Goal: Transaction & Acquisition: Book appointment/travel/reservation

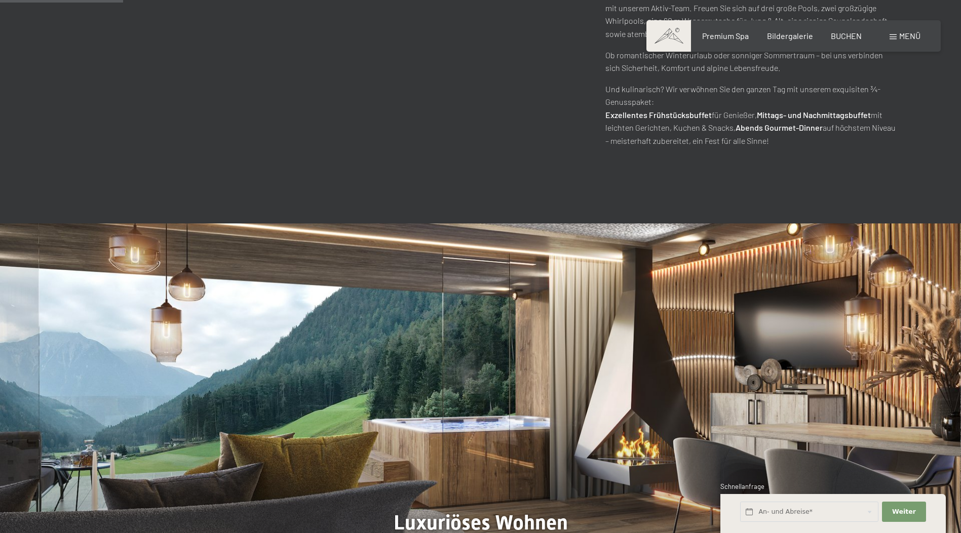
scroll to position [861, 0]
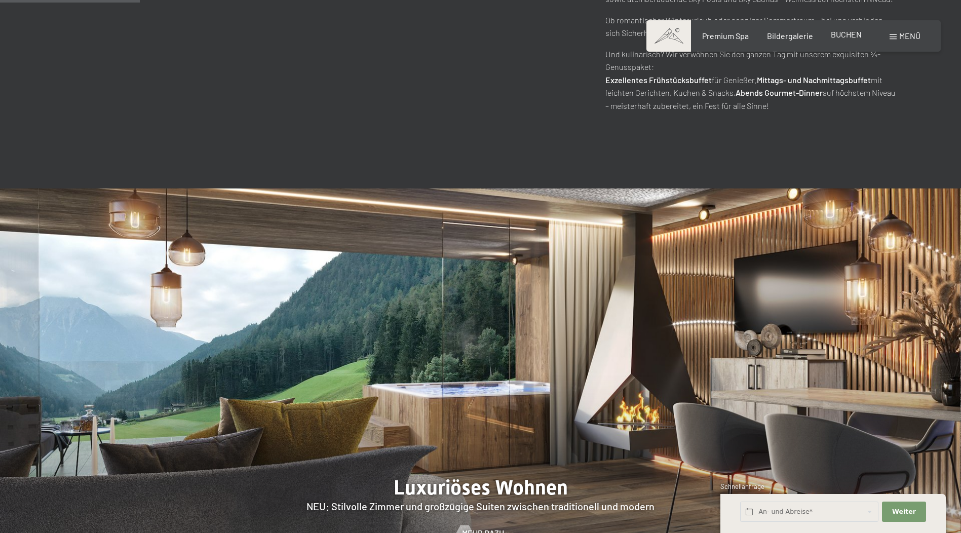
click at [833, 36] on span "BUCHEN" at bounding box center [845, 34] width 31 height 10
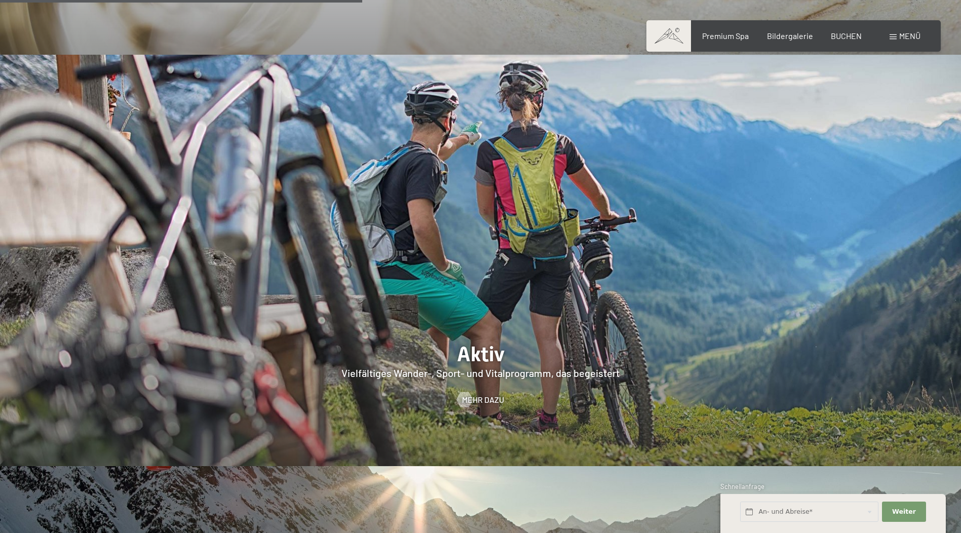
scroll to position [2431, 0]
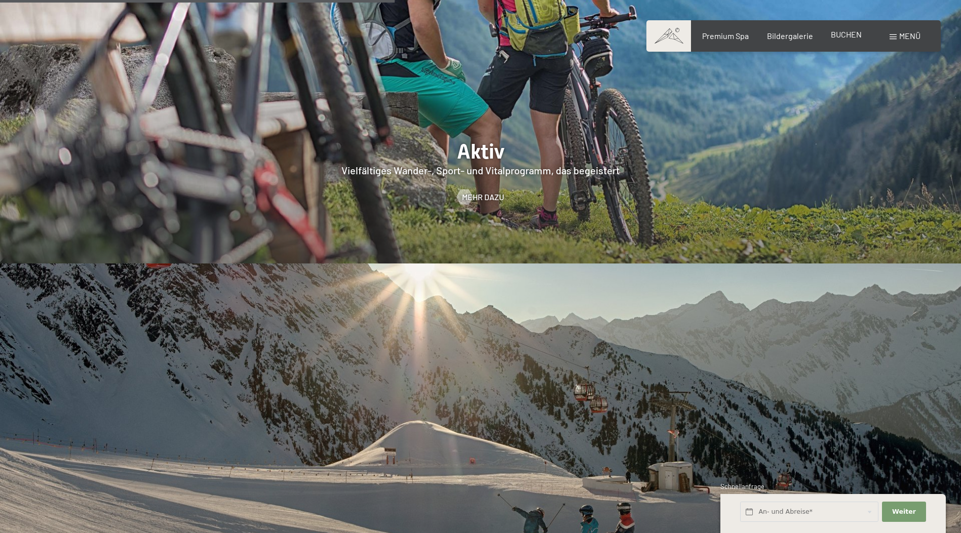
click at [842, 33] on span "BUCHEN" at bounding box center [845, 34] width 31 height 10
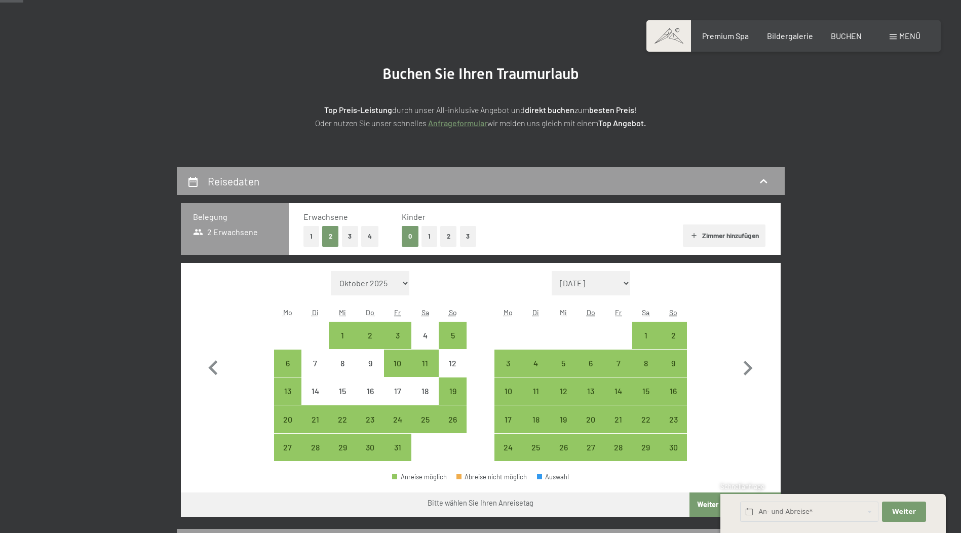
scroll to position [101, 0]
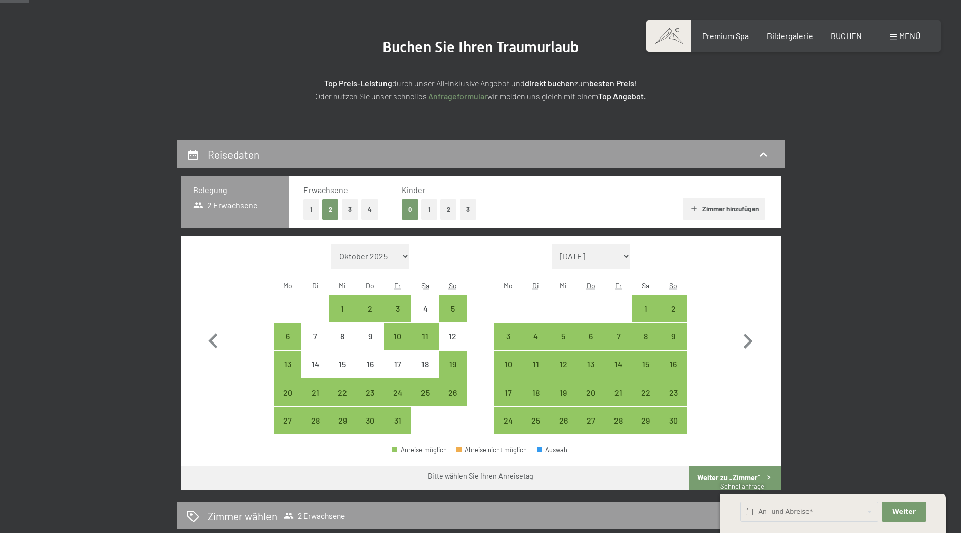
click at [371, 211] on button "4" at bounding box center [369, 209] width 17 height 21
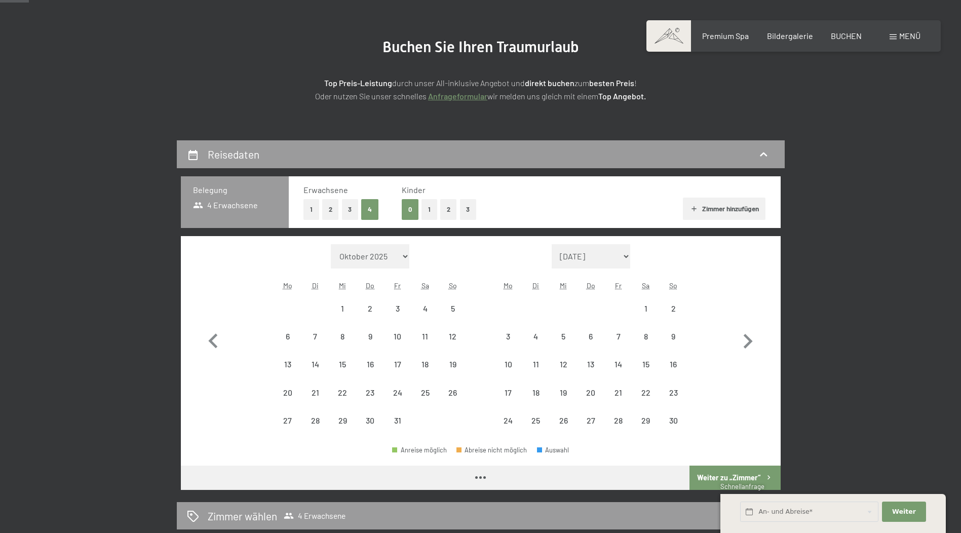
click at [330, 208] on button "2" at bounding box center [330, 209] width 17 height 21
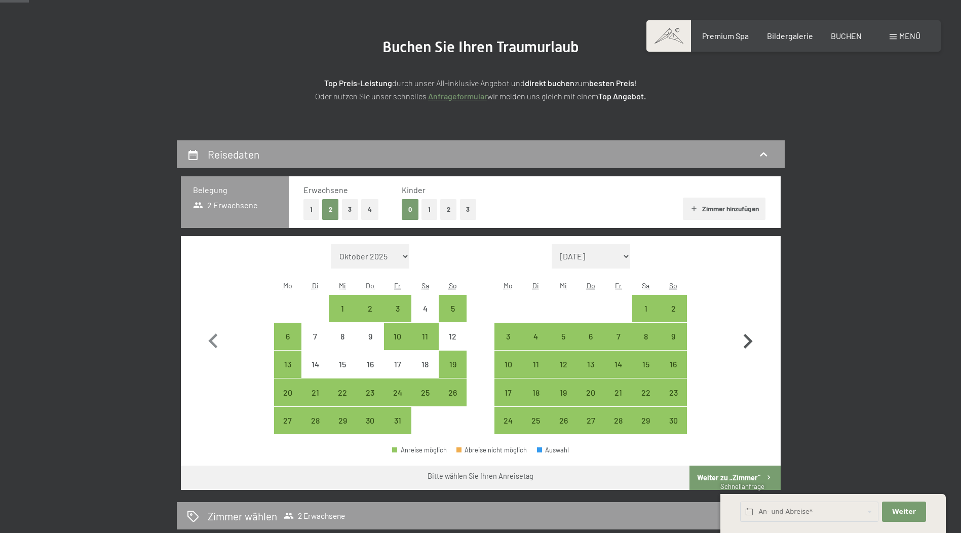
click at [746, 339] on icon "button" at bounding box center [747, 341] width 29 height 29
select select "[DATE]"
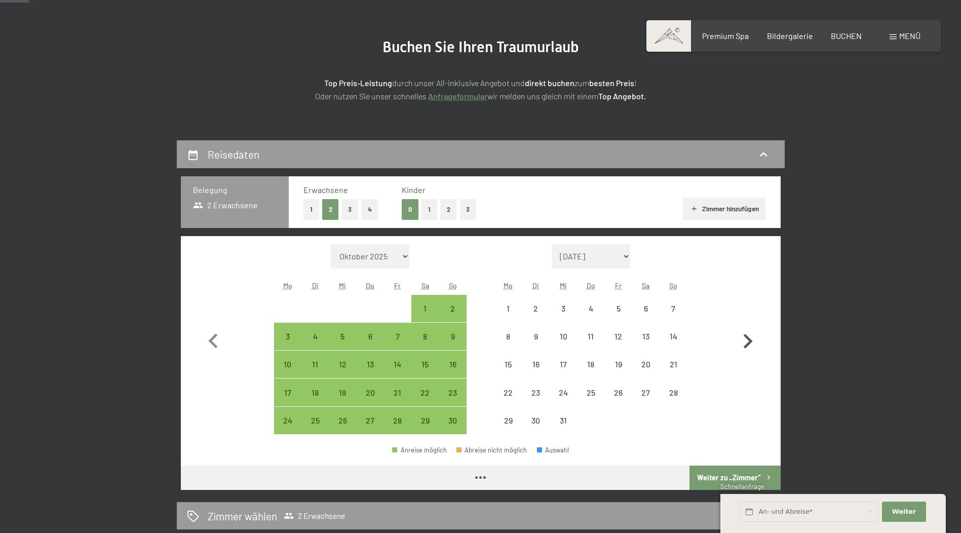
select select "[DATE]"
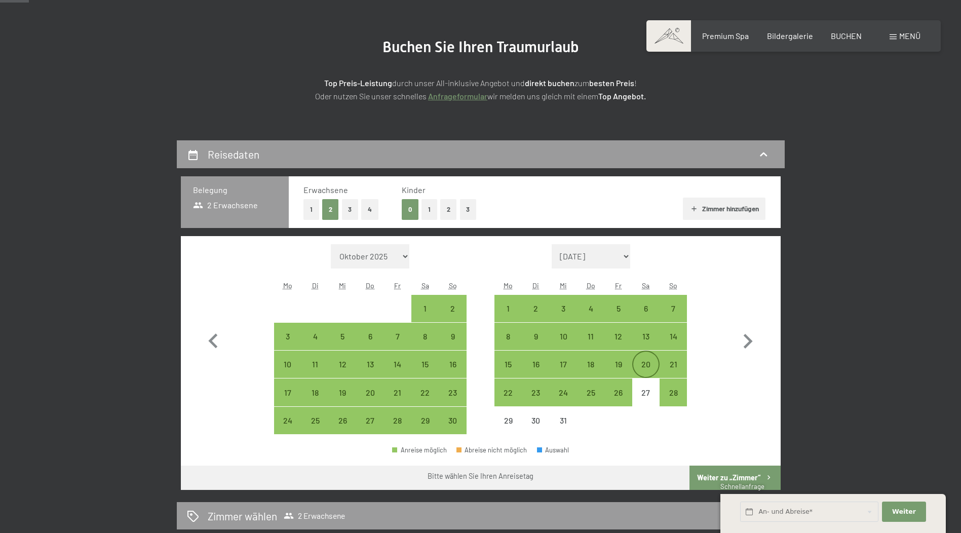
click at [648, 356] on div "20" at bounding box center [645, 363] width 25 height 25
select select "[DATE]"
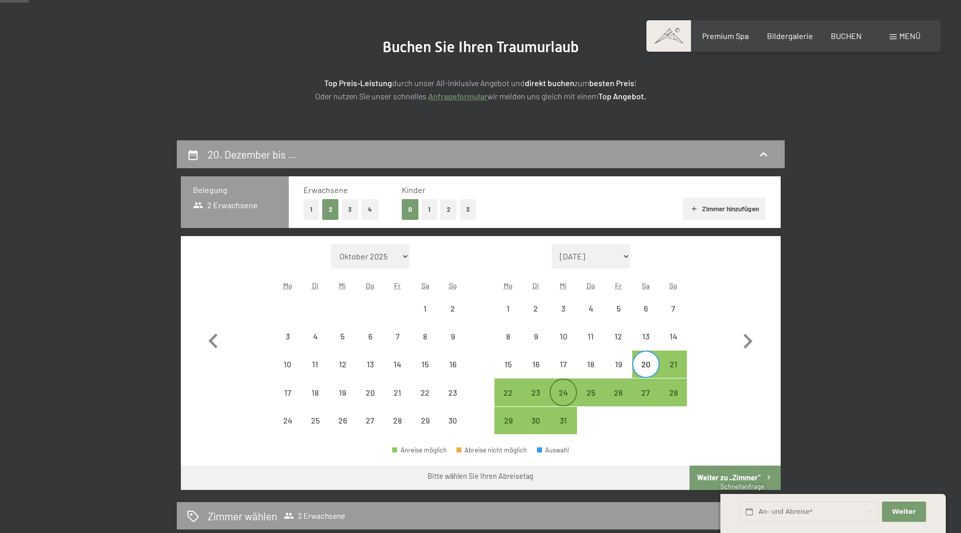
click at [559, 390] on div "24" at bounding box center [562, 400] width 25 height 25
select select "[DATE]"
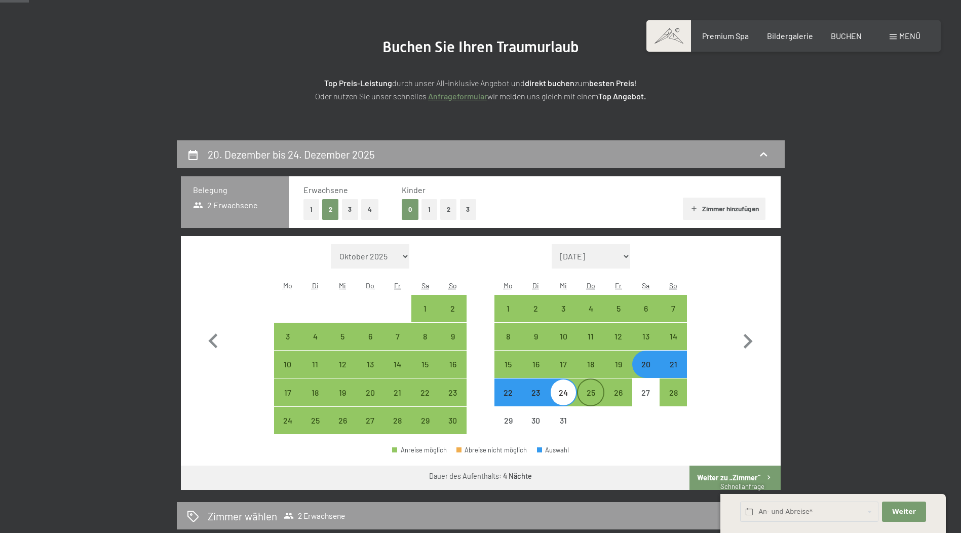
click at [590, 397] on div "25" at bounding box center [590, 400] width 25 height 25
select select "[DATE]"
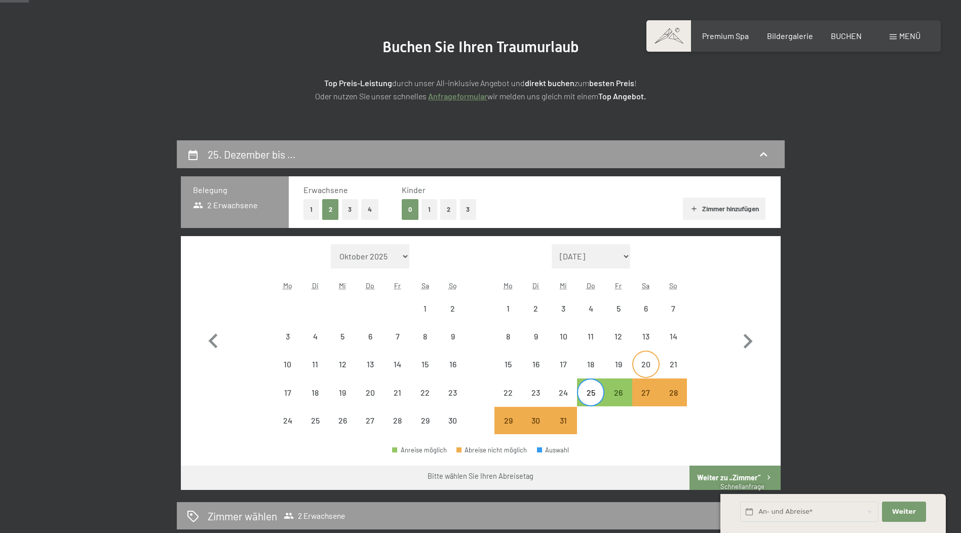
click at [642, 364] on div "20" at bounding box center [645, 372] width 25 height 25
select select "[DATE]"
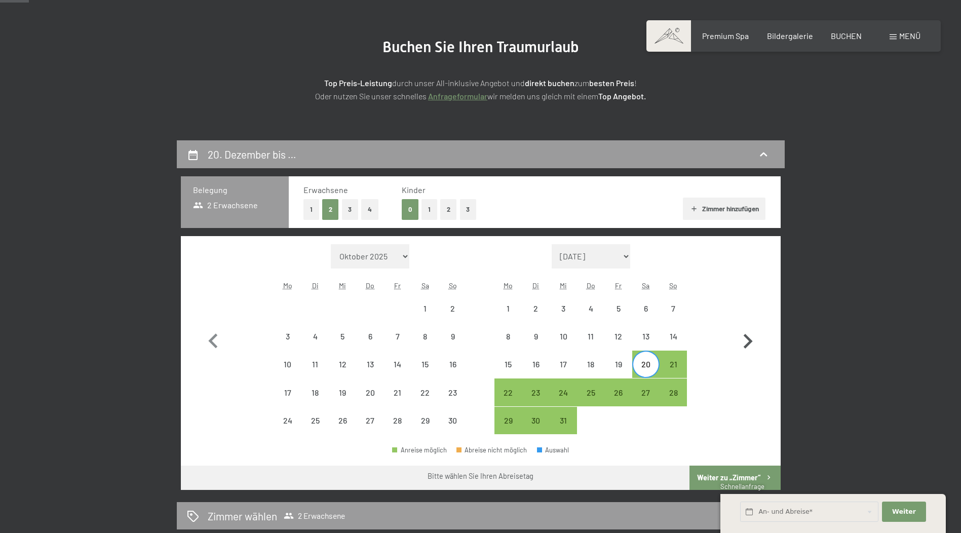
click at [742, 340] on icon "button" at bounding box center [747, 341] width 29 height 29
select select "[DATE]"
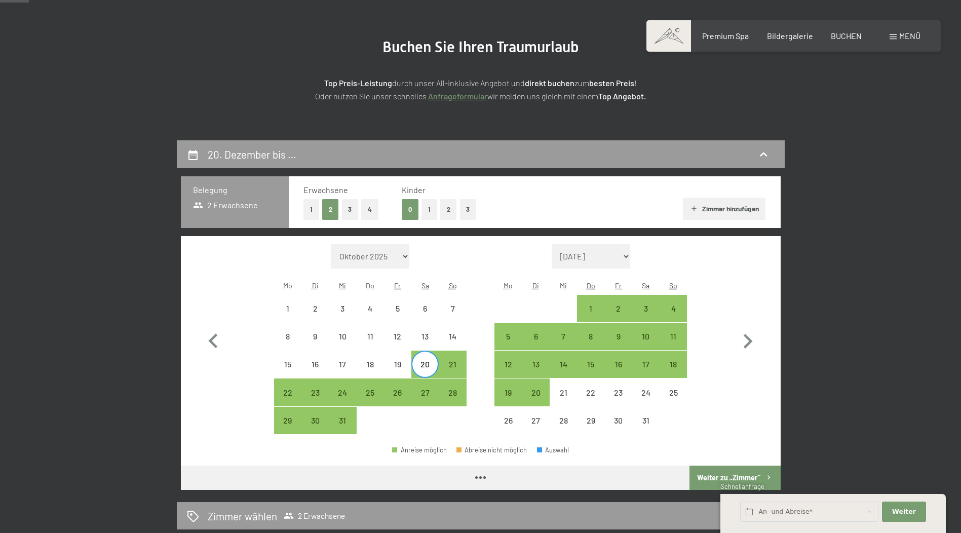
select select "[DATE]"
click at [214, 333] on icon "button" at bounding box center [213, 341] width 29 height 29
select select "[DATE]"
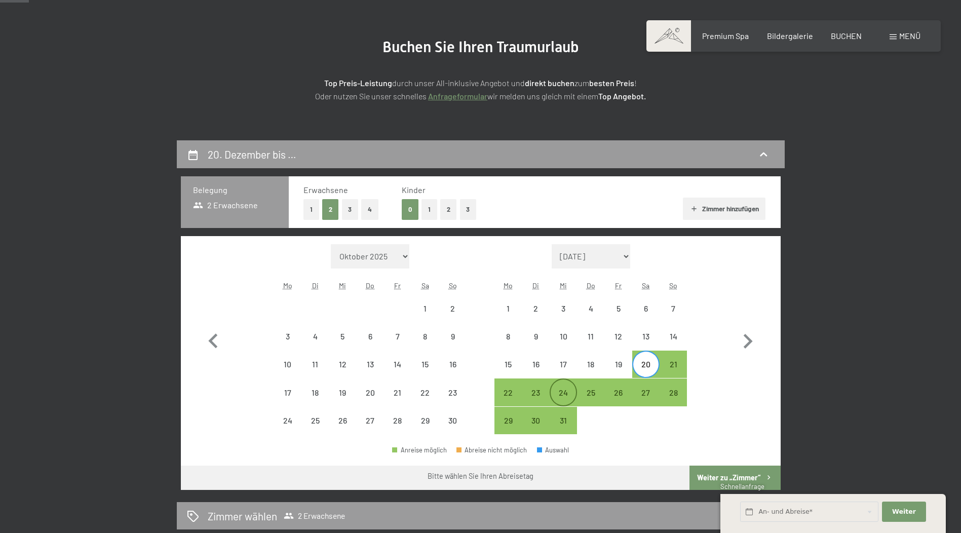
click at [568, 391] on div "24" at bounding box center [562, 400] width 25 height 25
select select "[DATE]"
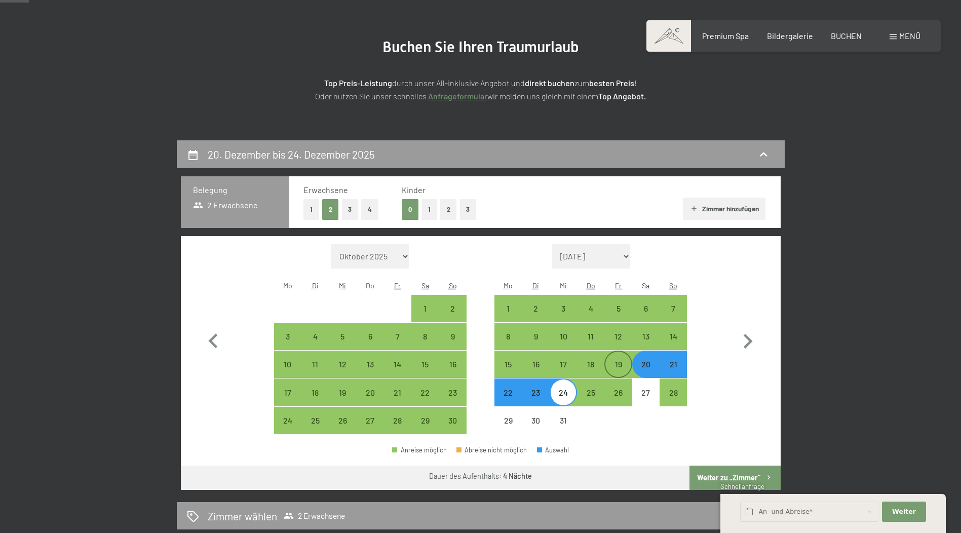
click at [620, 361] on div "19" at bounding box center [617, 372] width 25 height 25
select select "[DATE]"
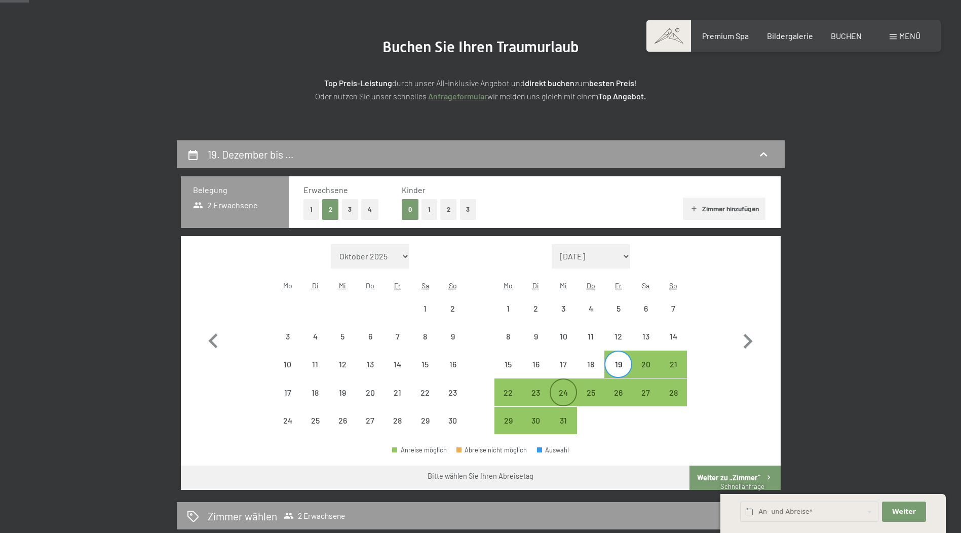
click at [567, 388] on div "24" at bounding box center [562, 400] width 25 height 25
select select "[DATE]"
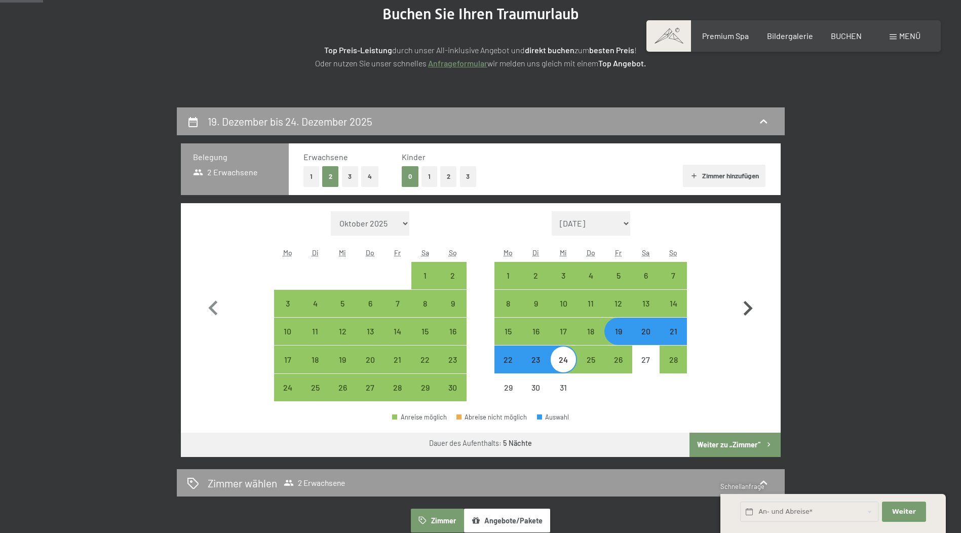
scroll to position [152, 0]
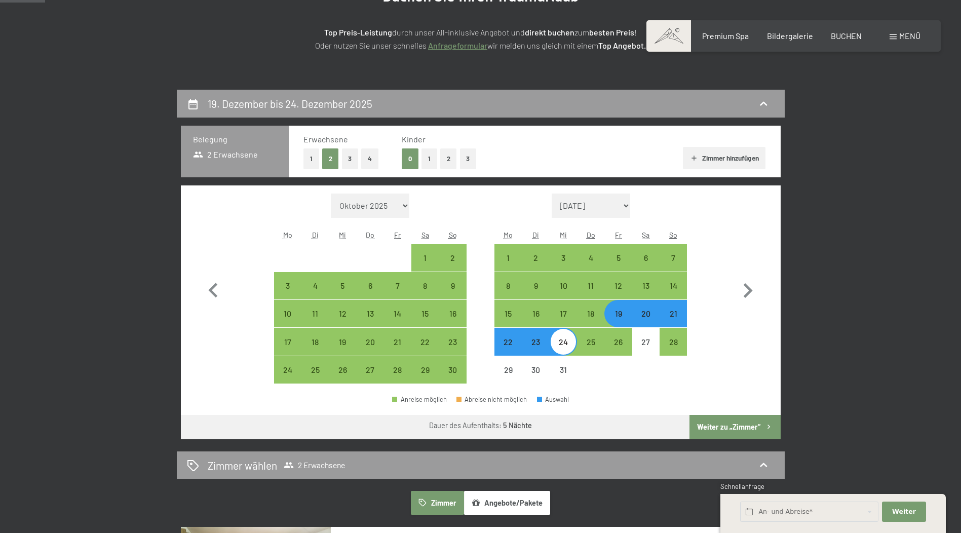
click at [748, 425] on button "Weiter zu „Zimmer“" at bounding box center [734, 427] width 91 height 24
select select "[DATE]"
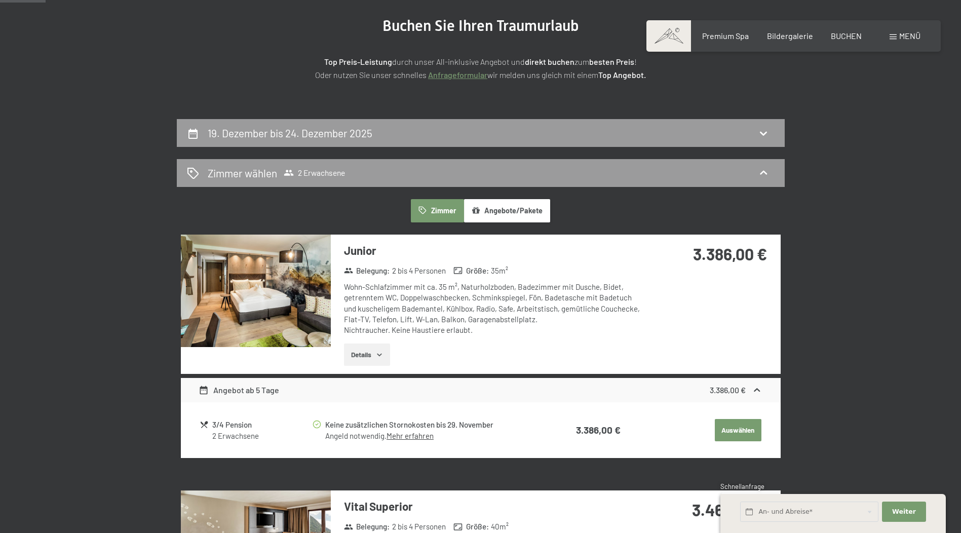
scroll to position [0, 0]
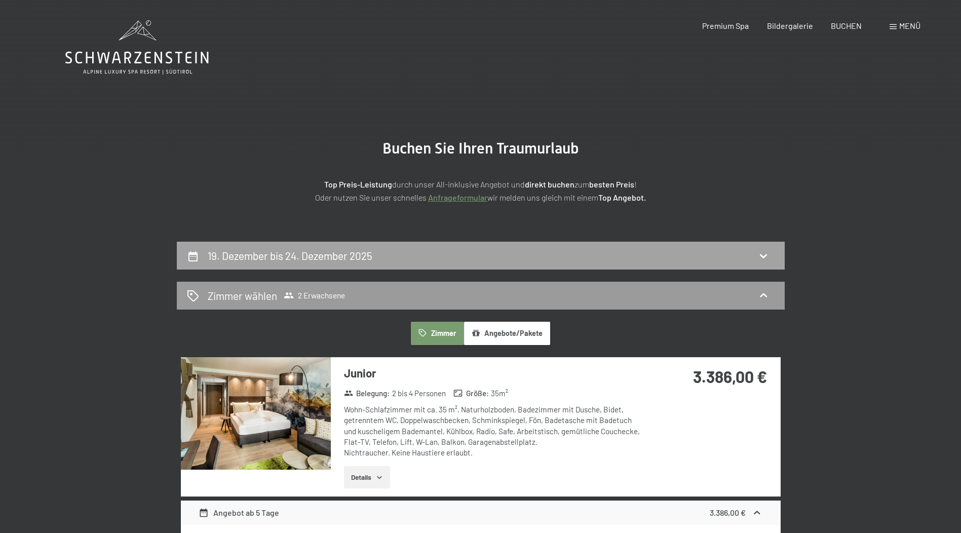
click at [432, 244] on div "19. Dezember bis 24. Dezember 2025" at bounding box center [481, 256] width 608 height 28
select select "[DATE]"
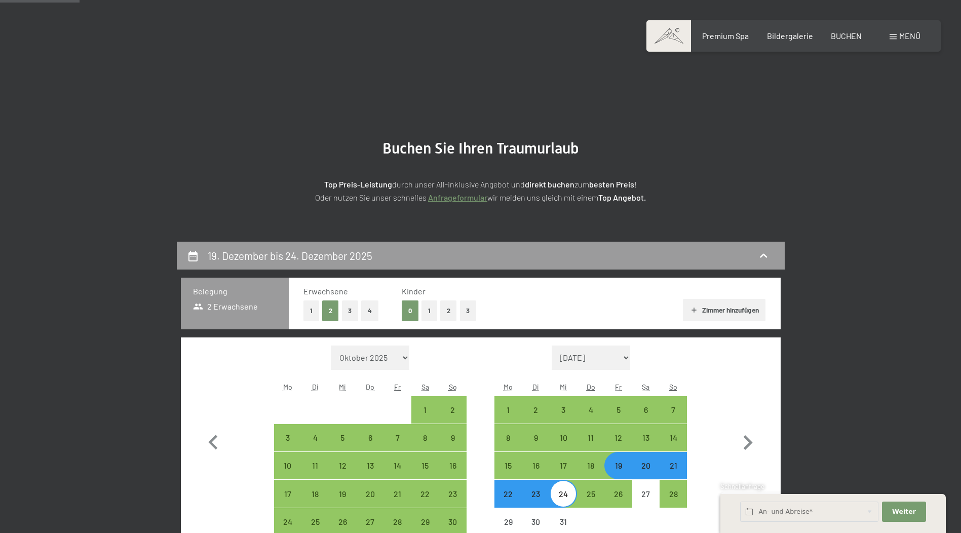
scroll to position [242, 0]
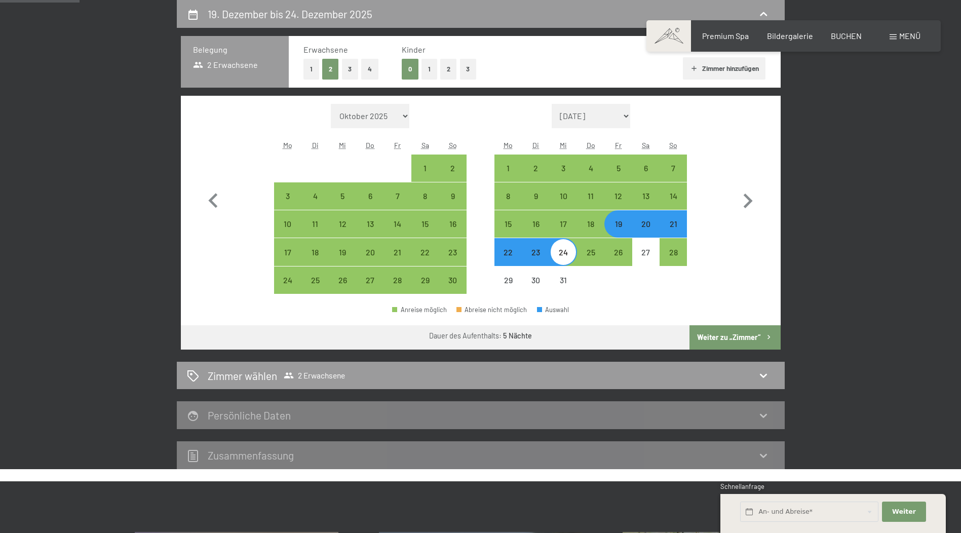
click at [650, 229] on div "20" at bounding box center [645, 232] width 25 height 25
select select "[DATE]"
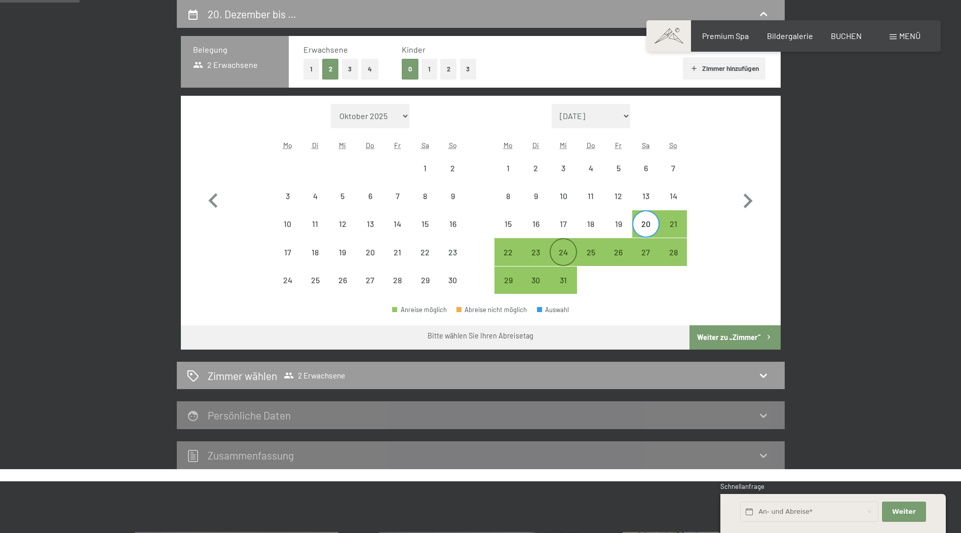
click at [568, 250] on div "24" at bounding box center [562, 260] width 25 height 25
select select "[DATE]"
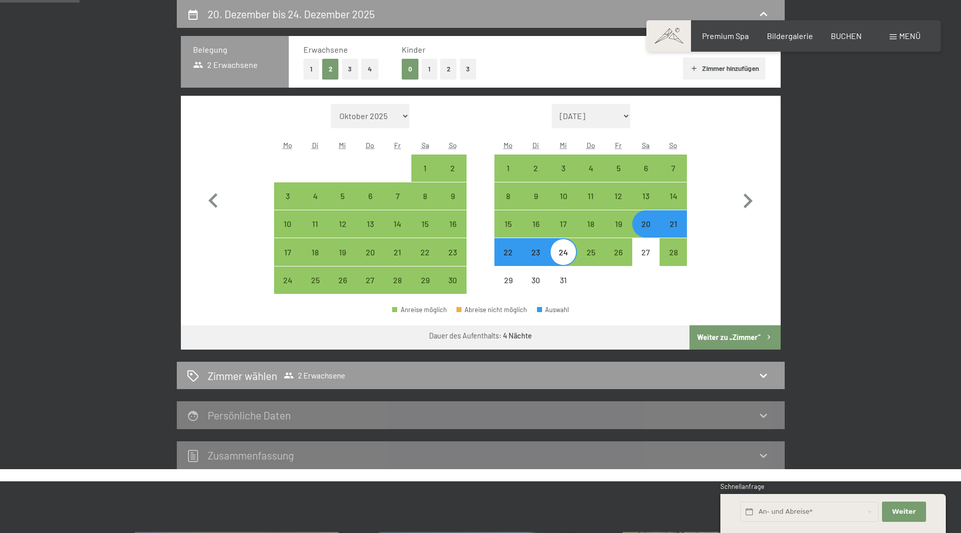
click at [718, 338] on button "Weiter zu „Zimmer“" at bounding box center [734, 337] width 91 height 24
select select "[DATE]"
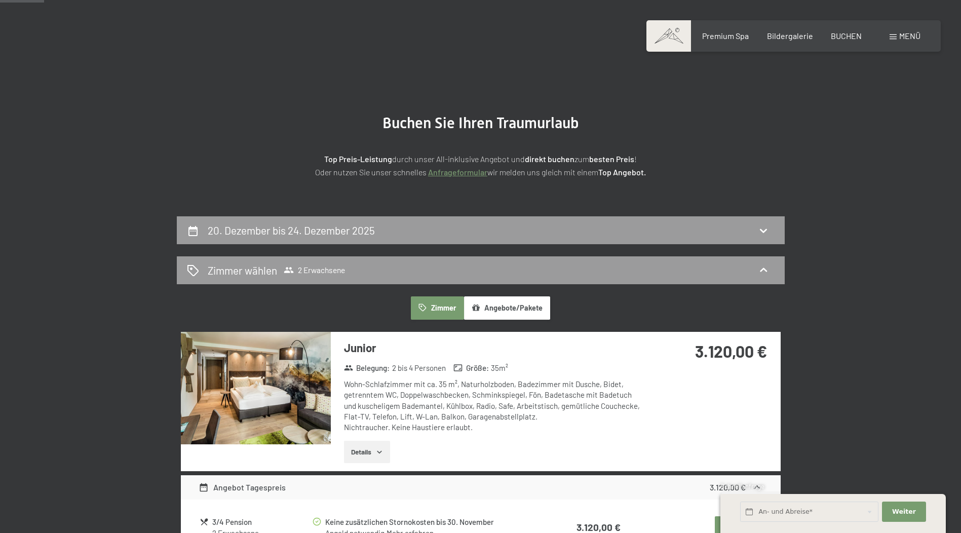
scroll to position [0, 0]
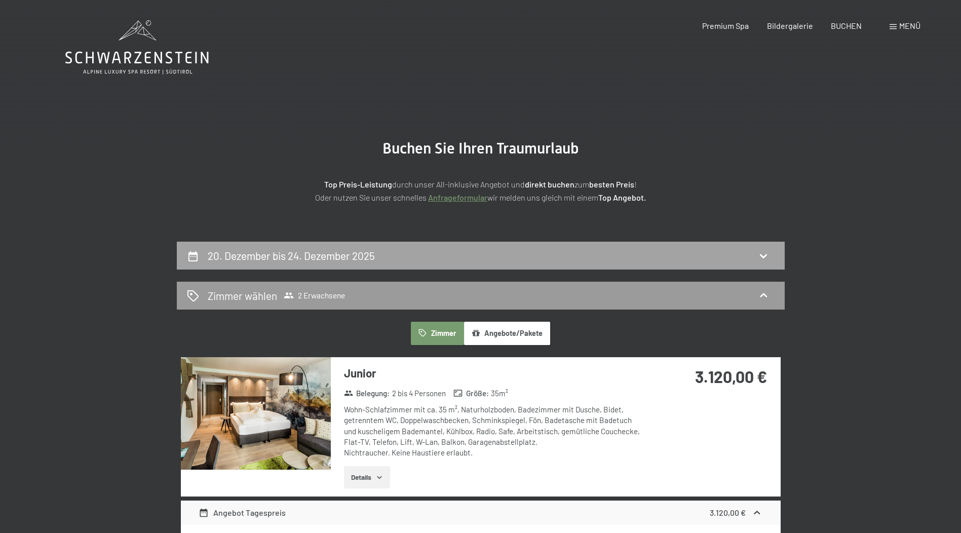
click at [579, 249] on div "20. Dezember bis 24. Dezember 2025" at bounding box center [480, 255] width 587 height 15
select select "[DATE]"
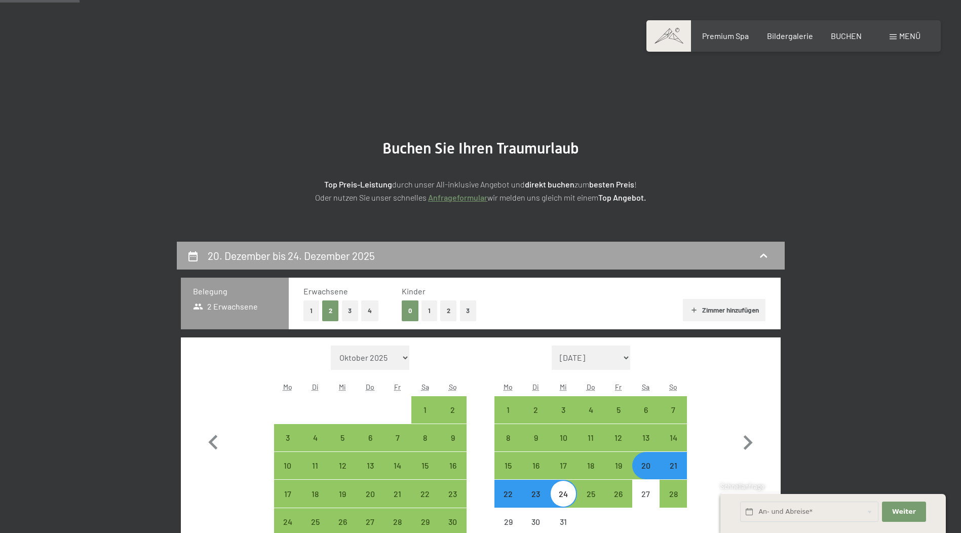
scroll to position [242, 0]
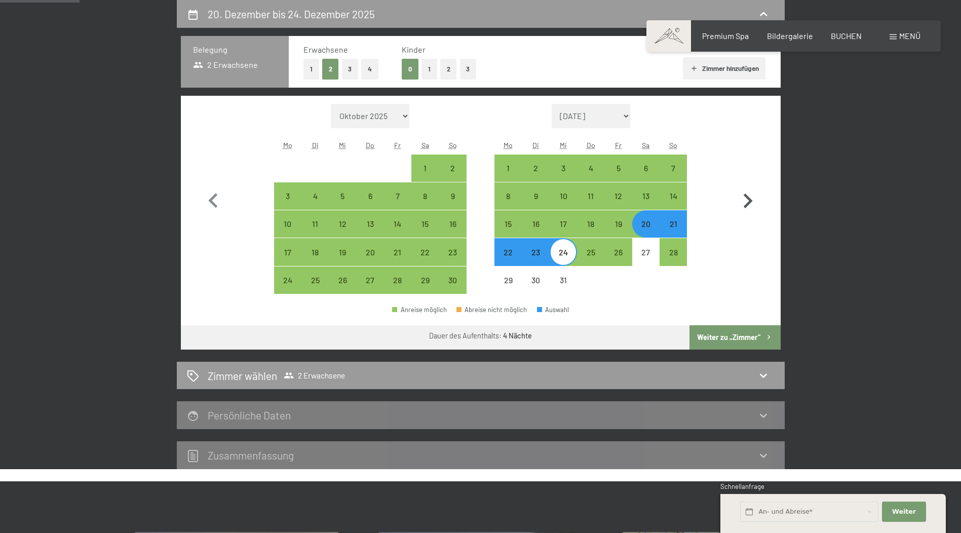
click at [743, 202] on icon "button" at bounding box center [747, 200] width 29 height 29
select select "[DATE]"
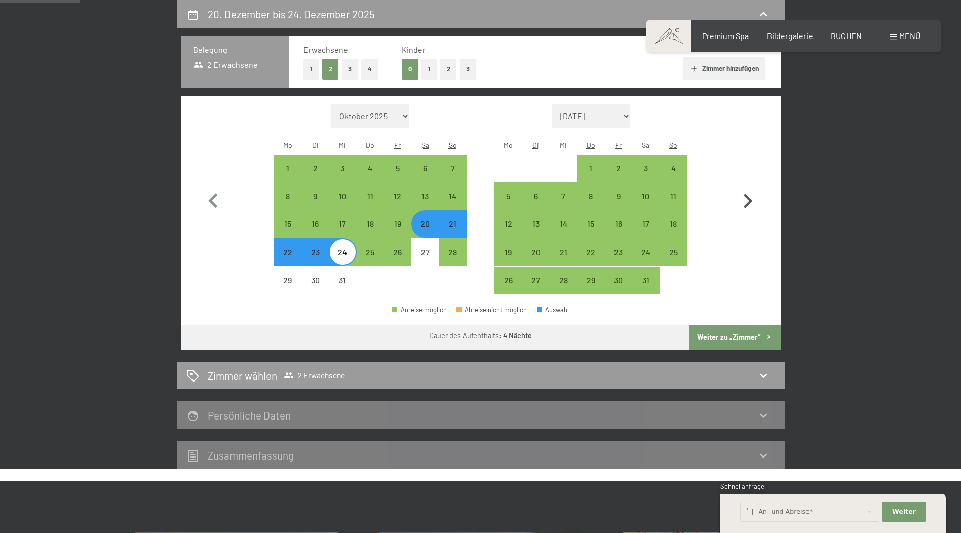
click at [743, 202] on icon "button" at bounding box center [747, 200] width 29 height 29
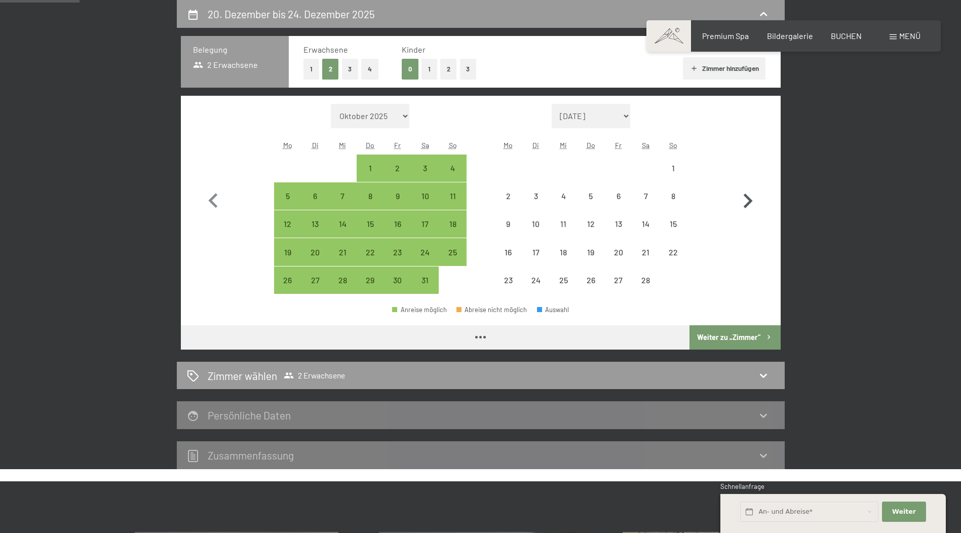
click at [743, 202] on icon "button" at bounding box center [747, 200] width 29 height 29
select select "[DATE]"
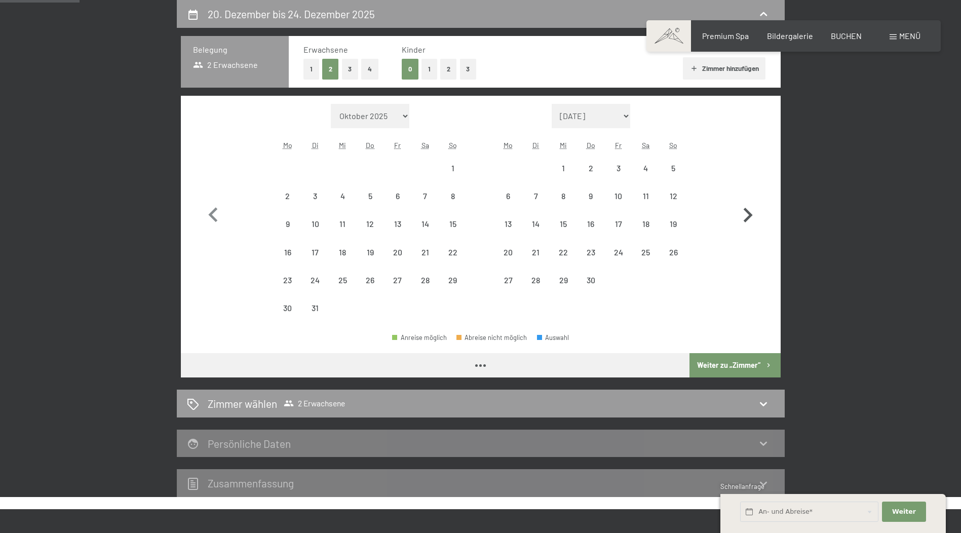
click at [743, 202] on icon "button" at bounding box center [747, 215] width 29 height 29
select select "[DATE]"
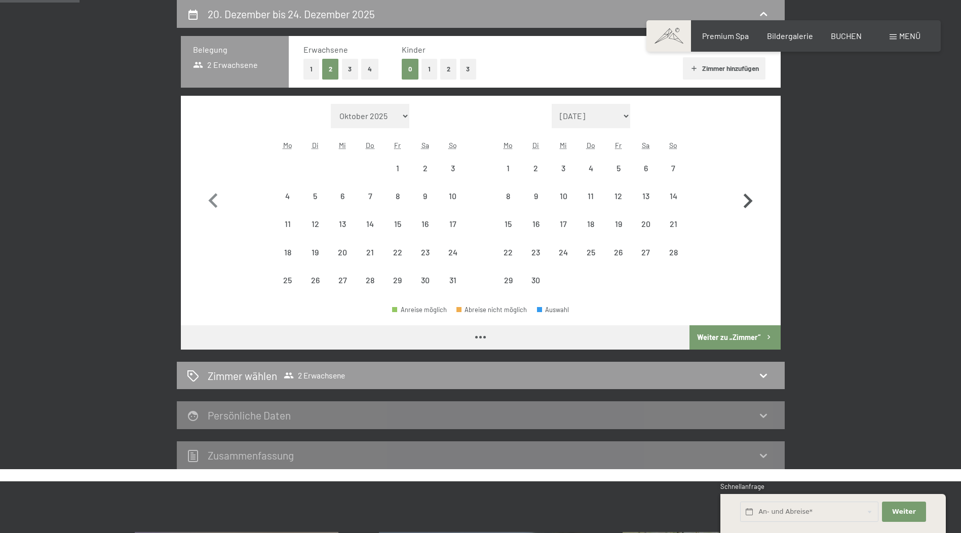
click at [743, 202] on icon "button" at bounding box center [747, 200] width 29 height 29
select select "[DATE]"
click at [743, 202] on icon "button" at bounding box center [747, 200] width 29 height 29
select select "[DATE]"
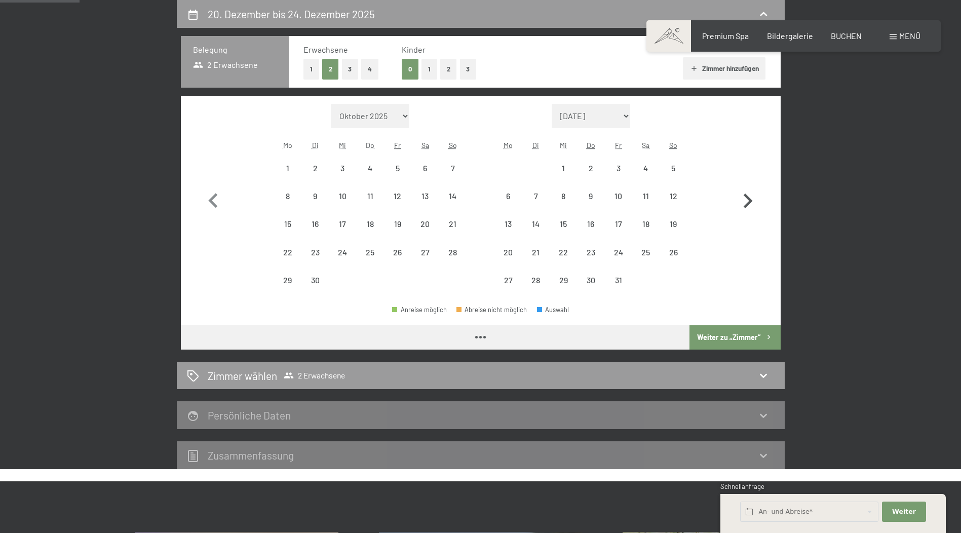
select select "[DATE]"
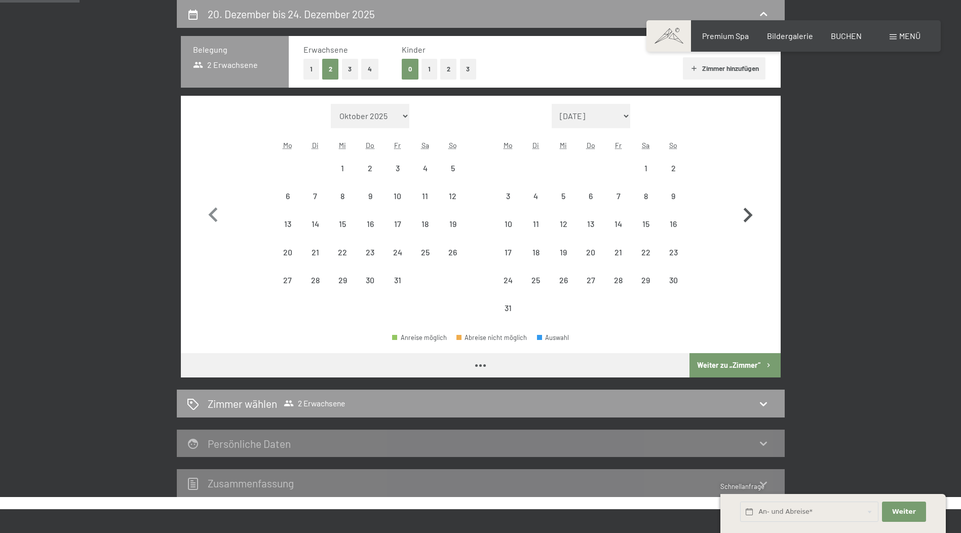
select select "[DATE]"
click at [743, 202] on icon "button" at bounding box center [747, 215] width 29 height 29
select select "[DATE]"
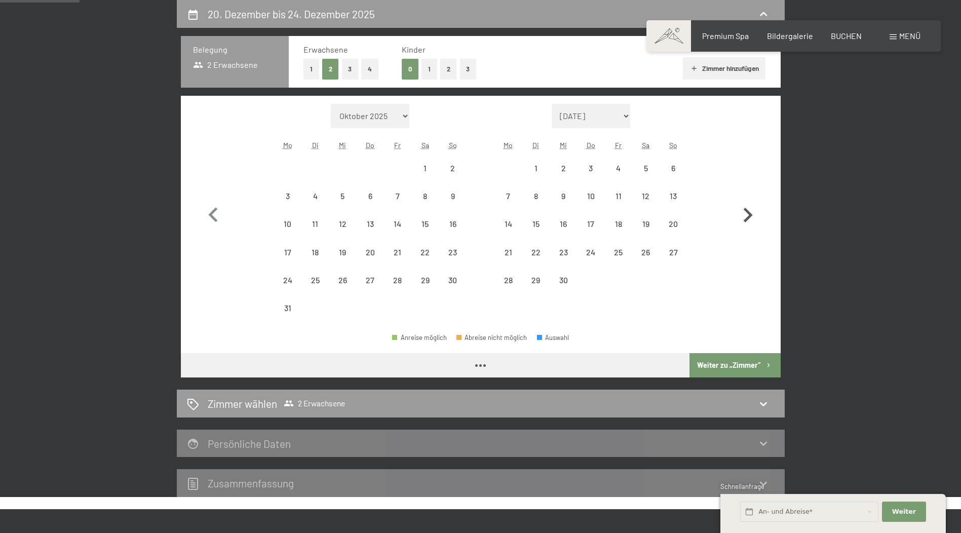
select select "[DATE]"
click at [743, 203] on icon "button" at bounding box center [747, 215] width 29 height 29
select select "[DATE]"
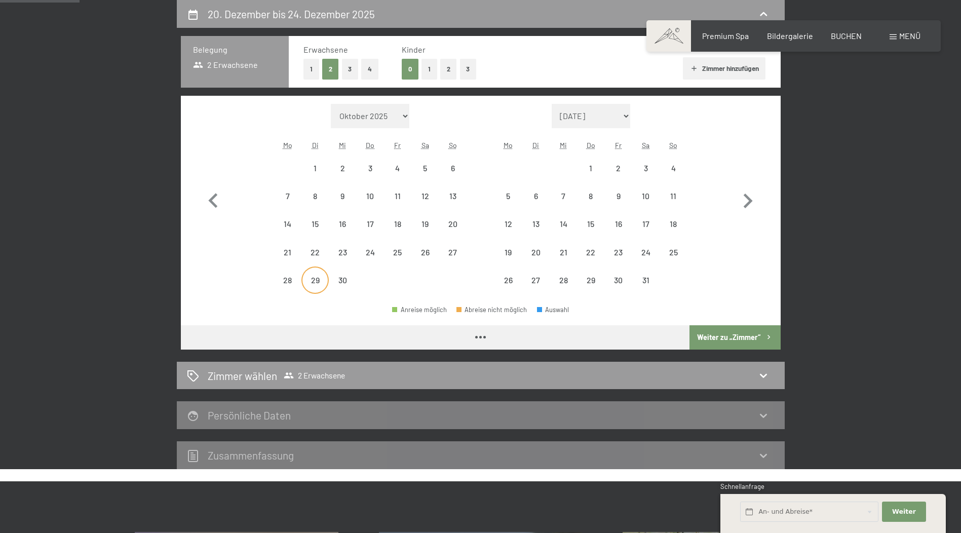
select select "[DATE]"
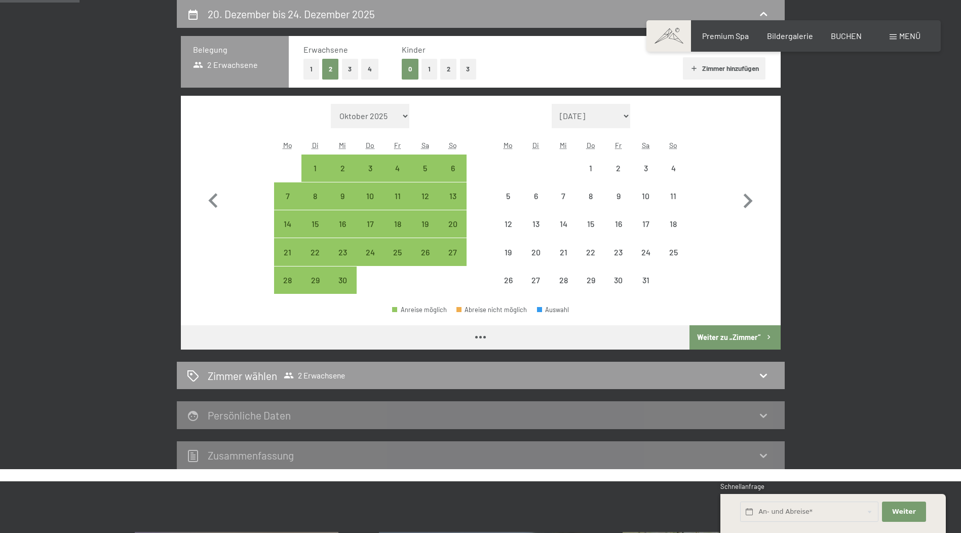
select select "[DATE]"
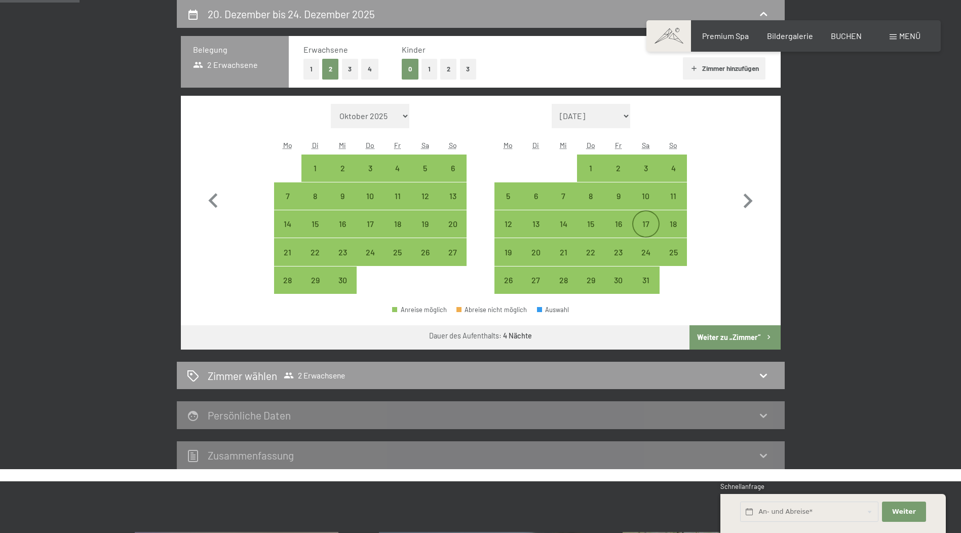
click at [645, 221] on div "17" at bounding box center [645, 232] width 25 height 25
select select "[DATE]"
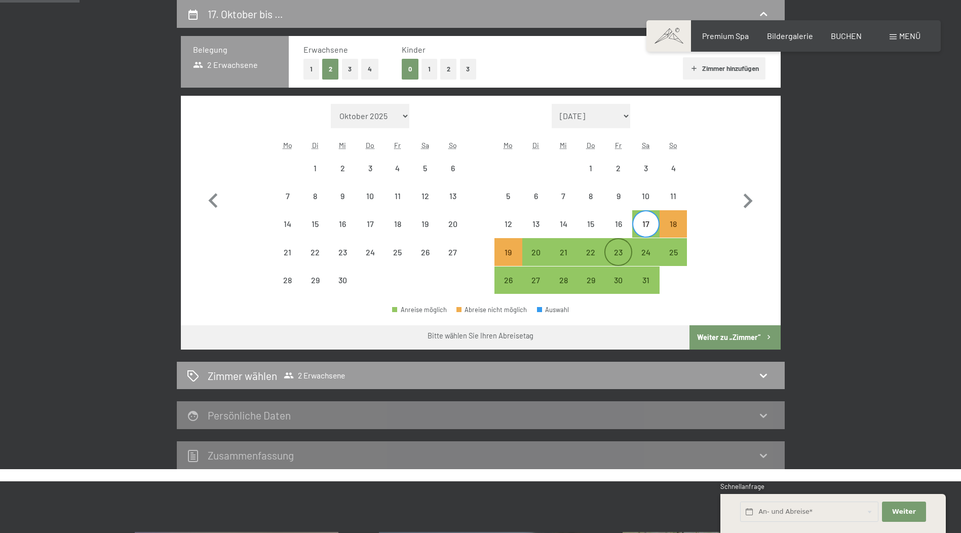
click at [609, 245] on div "23" at bounding box center [617, 251] width 25 height 25
select select "[DATE]"
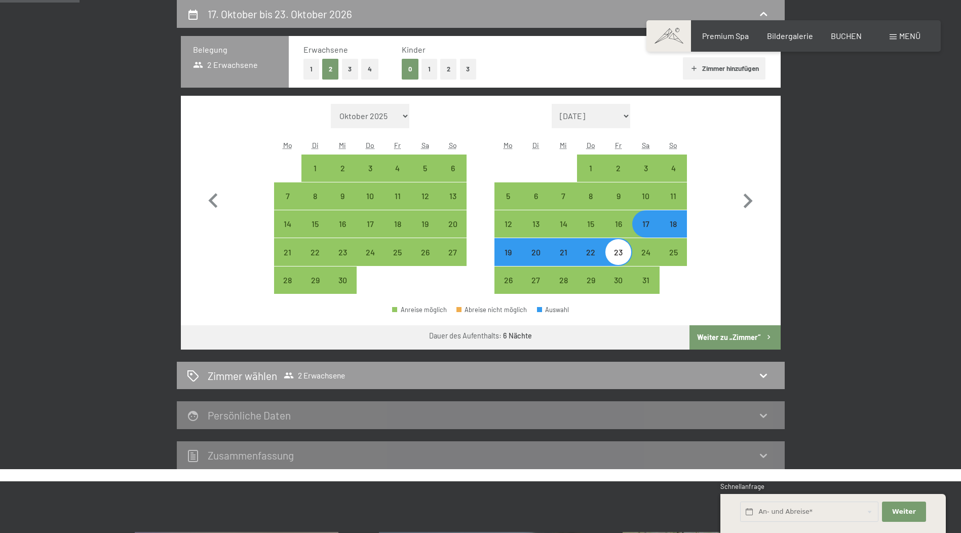
click at [742, 332] on button "Weiter zu „Zimmer“" at bounding box center [734, 337] width 91 height 24
select select "[DATE]"
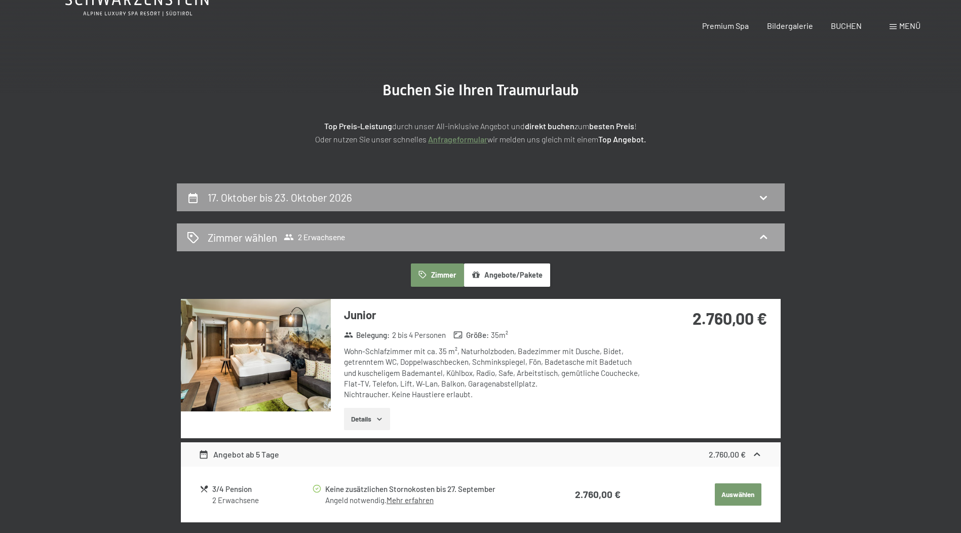
scroll to position [0, 0]
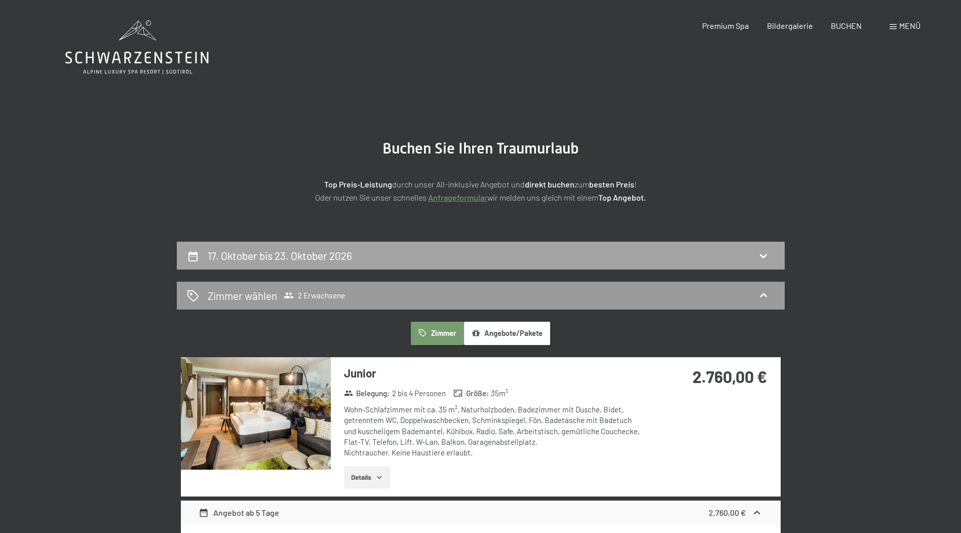
click at [778, 249] on div "17. Oktober bis 23. Oktober 2026" at bounding box center [481, 256] width 608 height 28
select select "[DATE]"
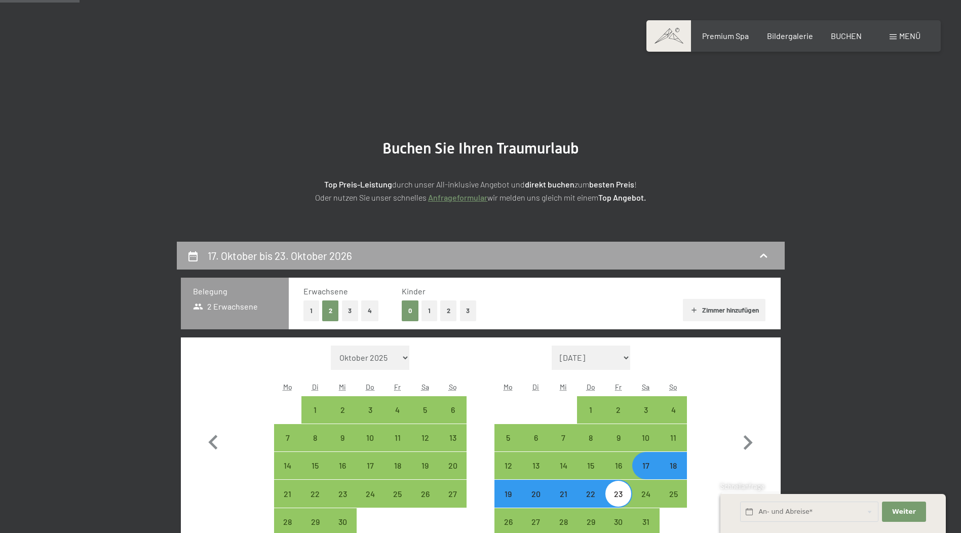
scroll to position [242, 0]
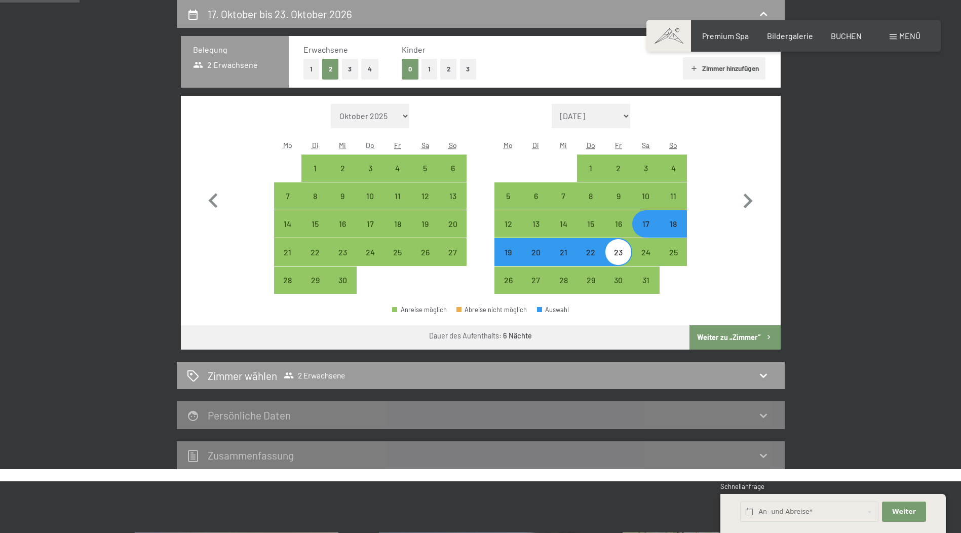
click at [650, 221] on div "17" at bounding box center [645, 232] width 25 height 25
select select "[DATE]"
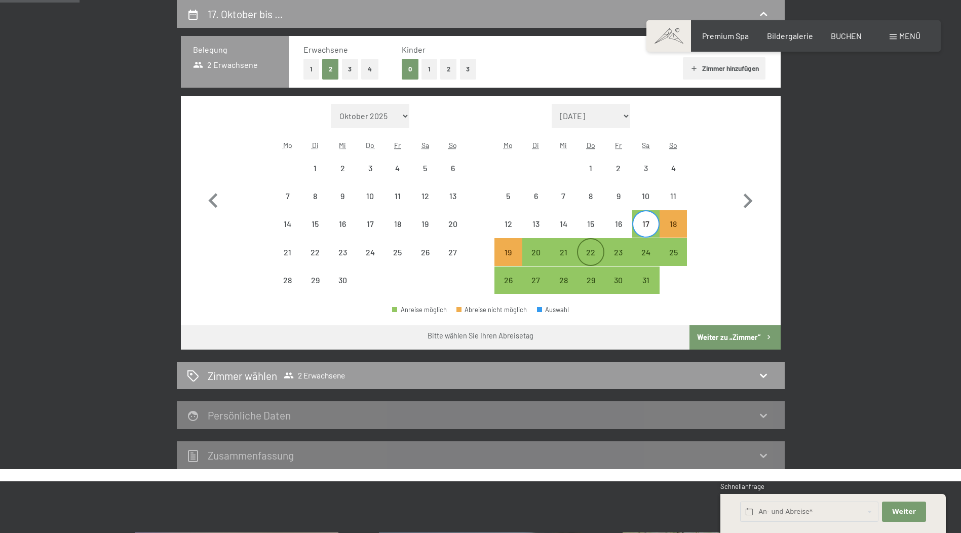
click at [591, 249] on div "22" at bounding box center [590, 260] width 25 height 25
select select "[DATE]"
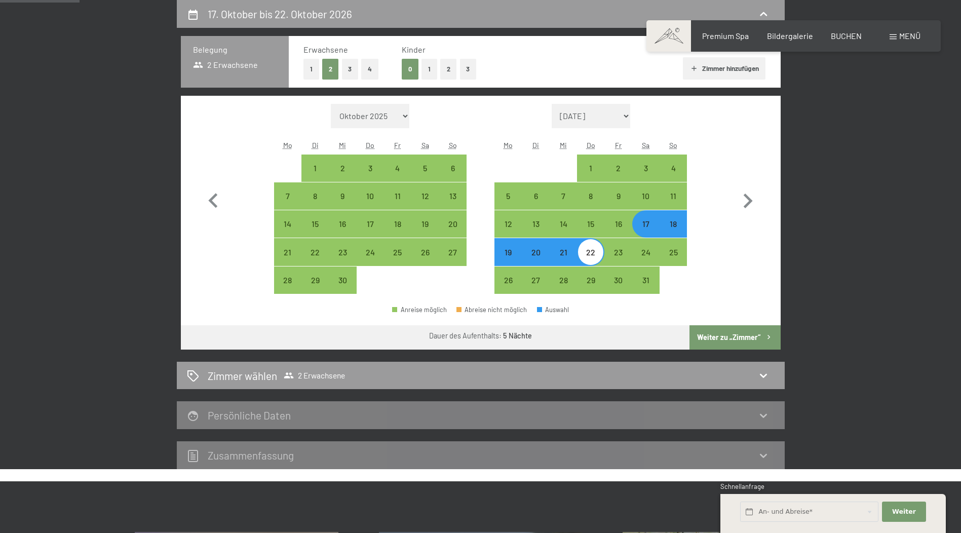
click at [751, 333] on button "Weiter zu „Zimmer“" at bounding box center [734, 337] width 91 height 24
select select "[DATE]"
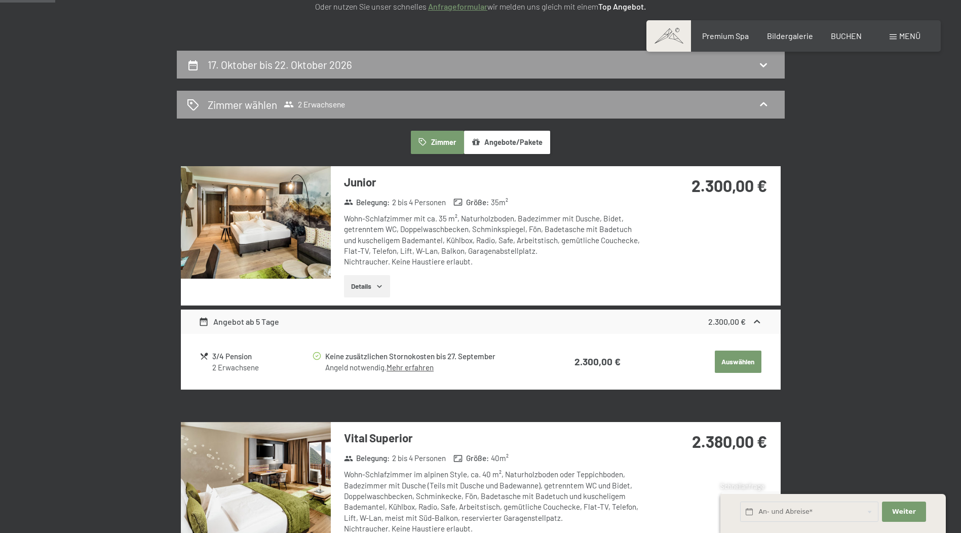
scroll to position [0, 0]
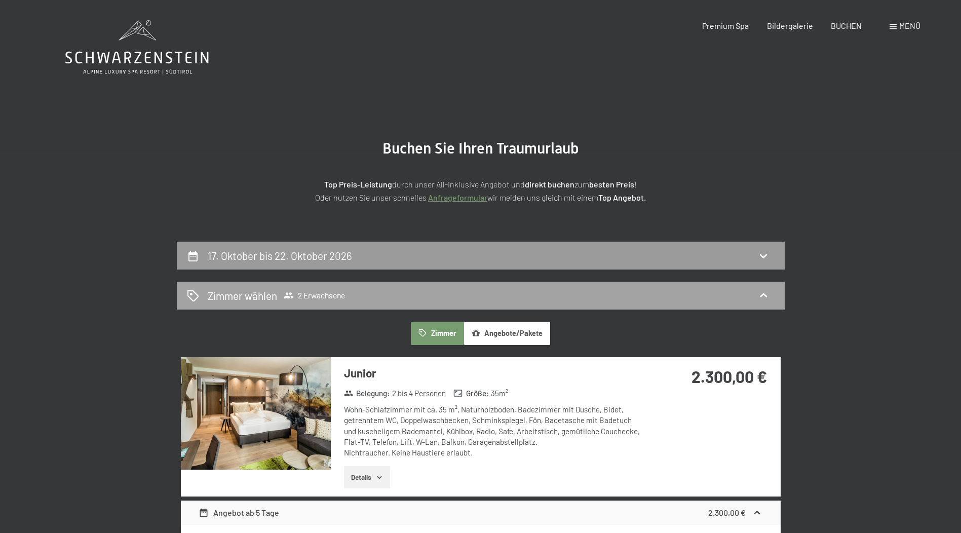
click at [333, 304] on div "[PERSON_NAME] [PERSON_NAME] 2 Erwachsene" at bounding box center [481, 296] width 608 height 28
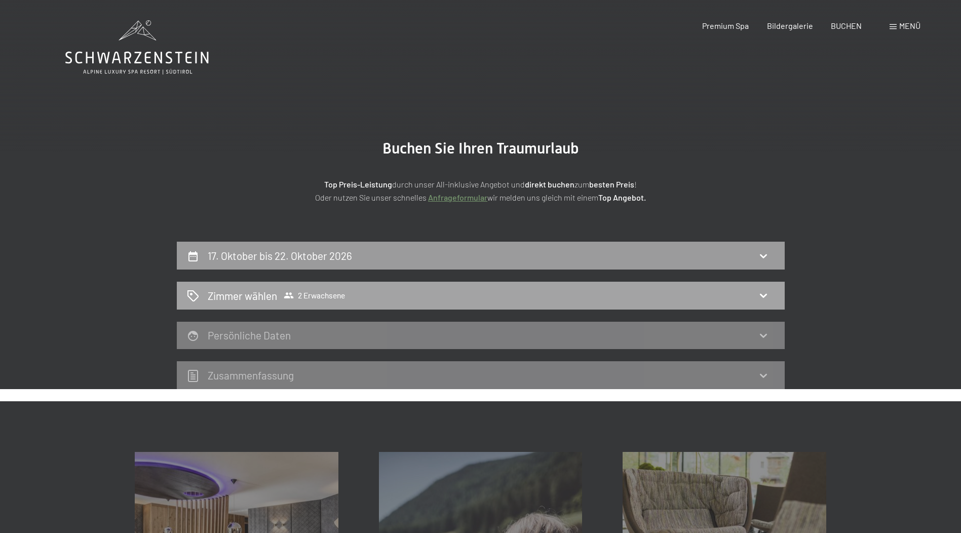
click at [721, 296] on div "[PERSON_NAME] [PERSON_NAME] 2 Erwachsene" at bounding box center [480, 295] width 587 height 15
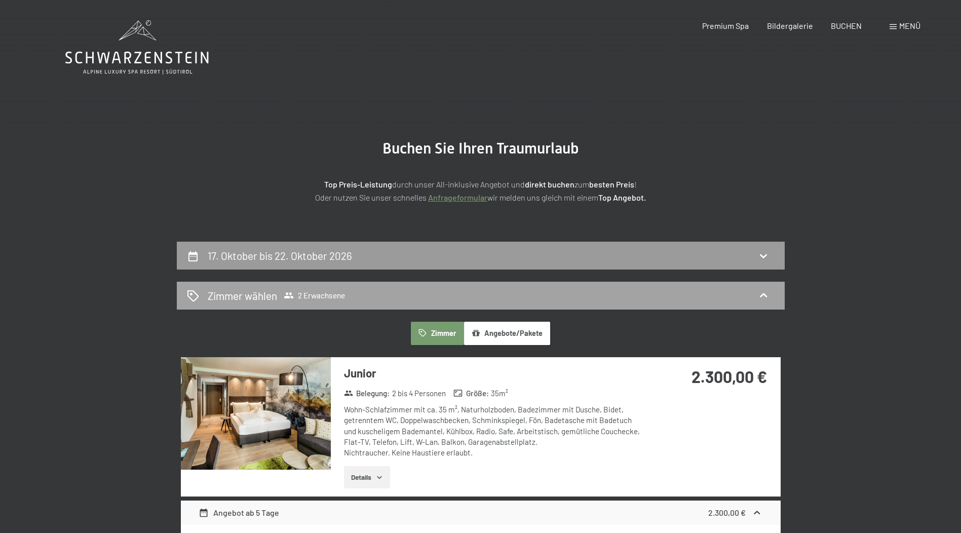
click at [337, 289] on span "[PERSON_NAME] [PERSON_NAME] 2 Erwachsene" at bounding box center [276, 295] width 137 height 15
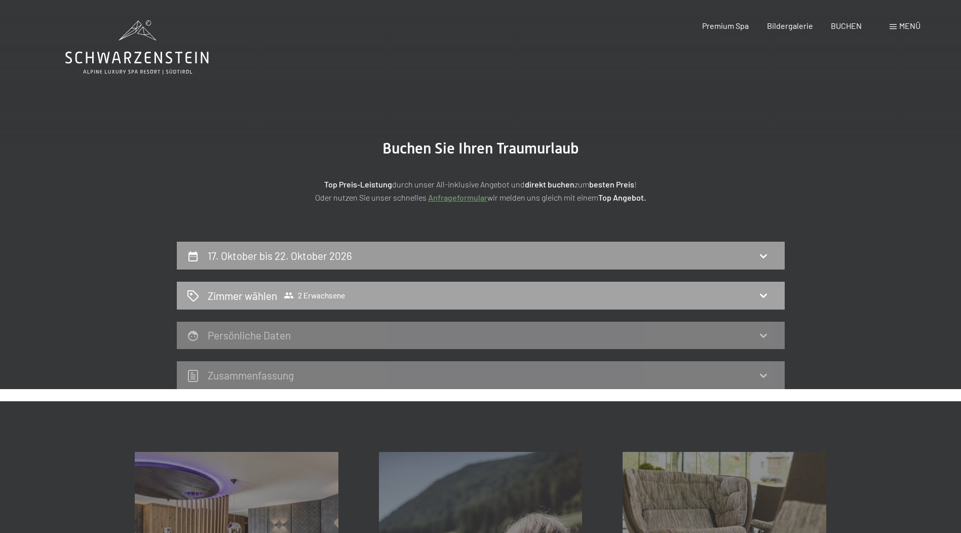
click at [247, 290] on h2 "Zimmer wählen" at bounding box center [242, 295] width 69 height 15
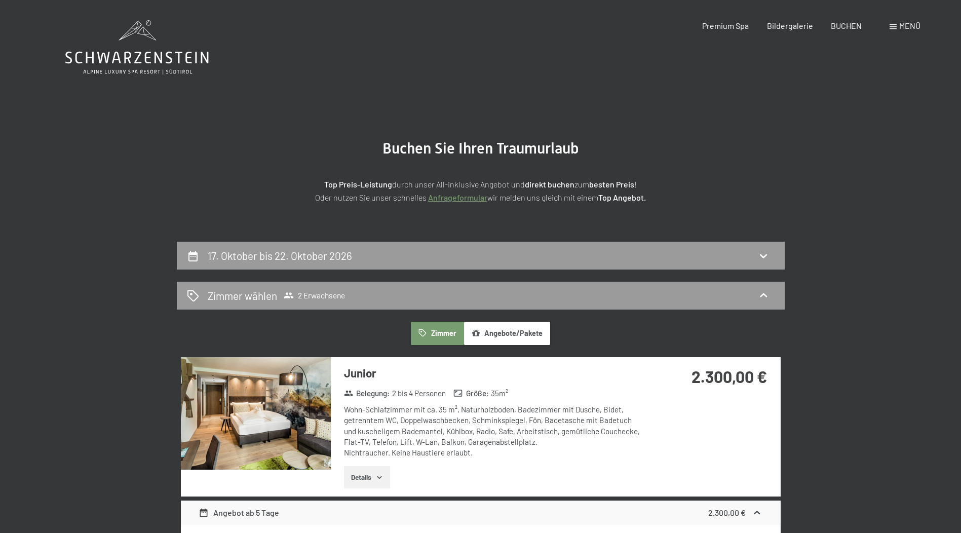
click at [440, 326] on button "Zimmer" at bounding box center [437, 333] width 53 height 23
click at [469, 258] on div "17. Oktober bis 22. Oktober 2026" at bounding box center [480, 255] width 587 height 15
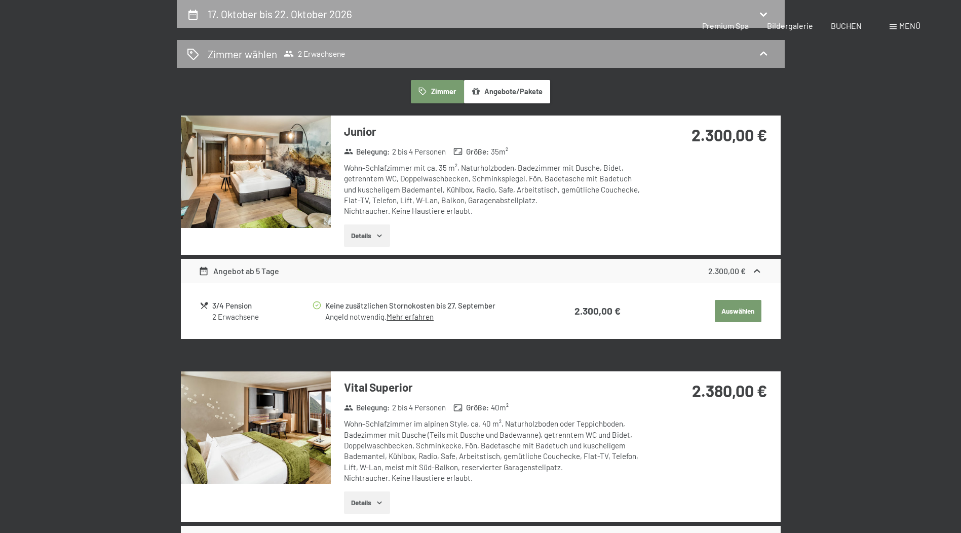
select select "[DATE]"
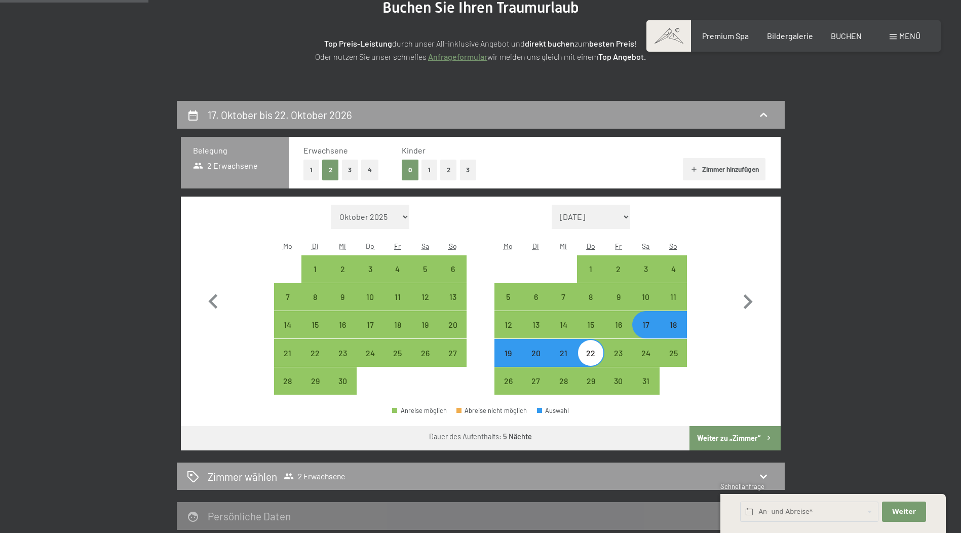
scroll to position [140, 0]
click at [368, 172] on button "4" at bounding box center [369, 170] width 17 height 21
select select "[DATE]"
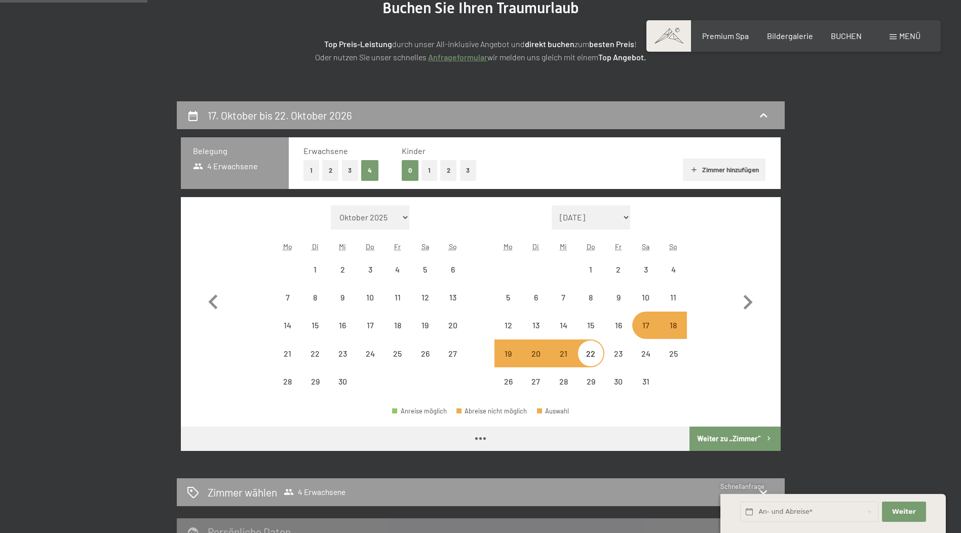
select select "[DATE]"
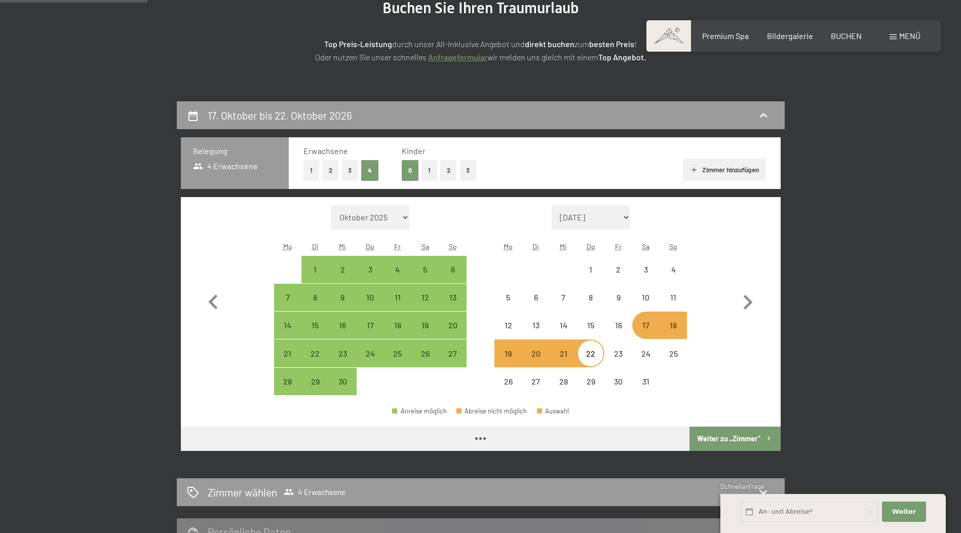
select select "[DATE]"
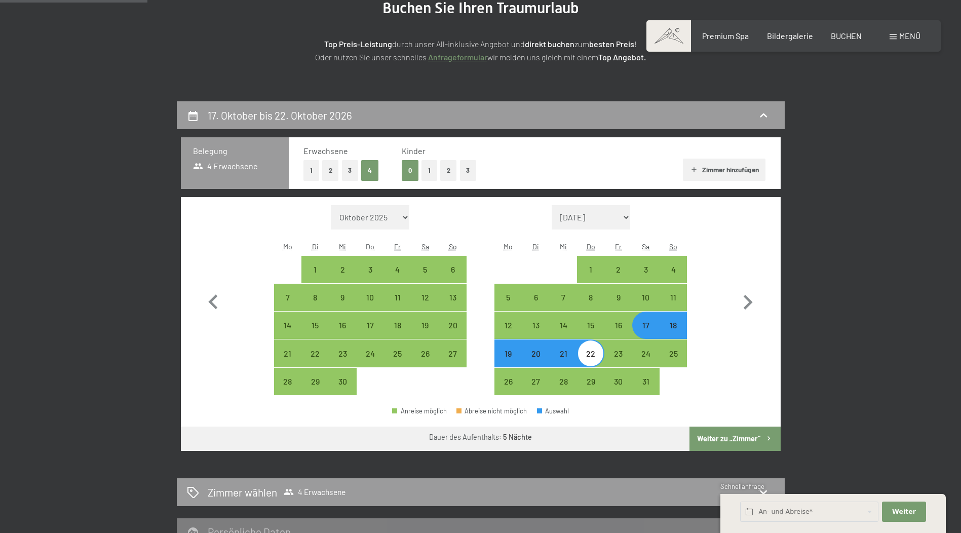
click at [725, 433] on button "Weiter zu „Zimmer“" at bounding box center [734, 438] width 91 height 24
select select "[DATE]"
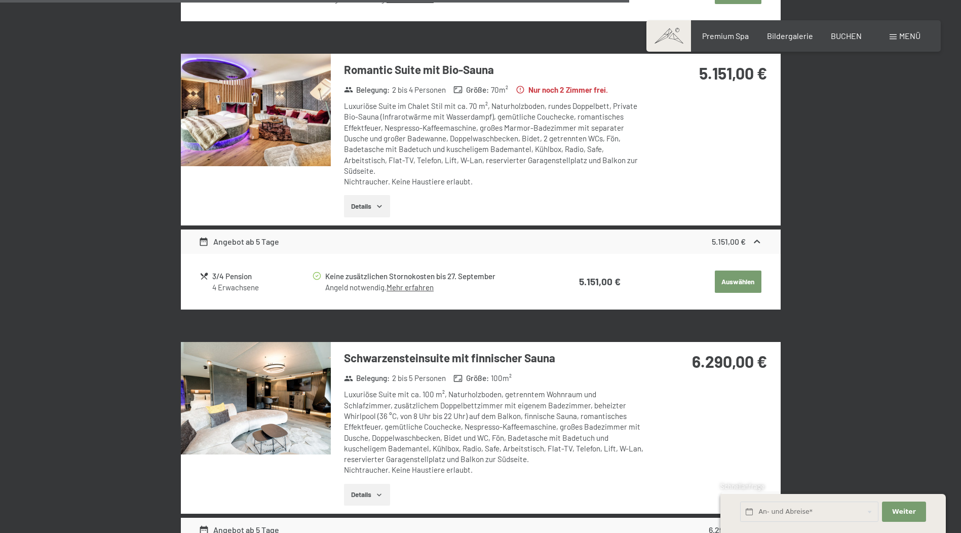
scroll to position [1609, 0]
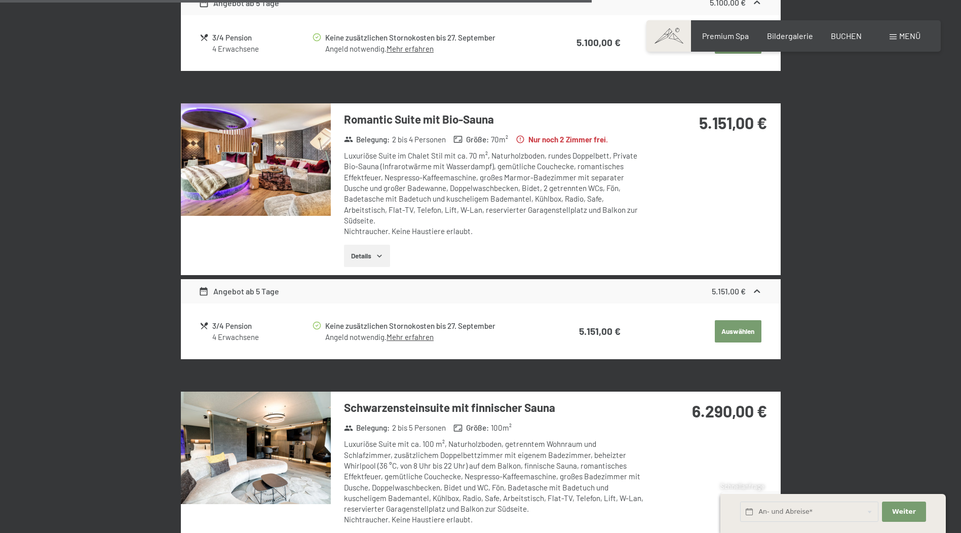
click at [678, 152] on div "5.151,00 €" at bounding box center [712, 134] width 135 height 63
click at [732, 323] on button "Auswählen" at bounding box center [738, 331] width 47 height 22
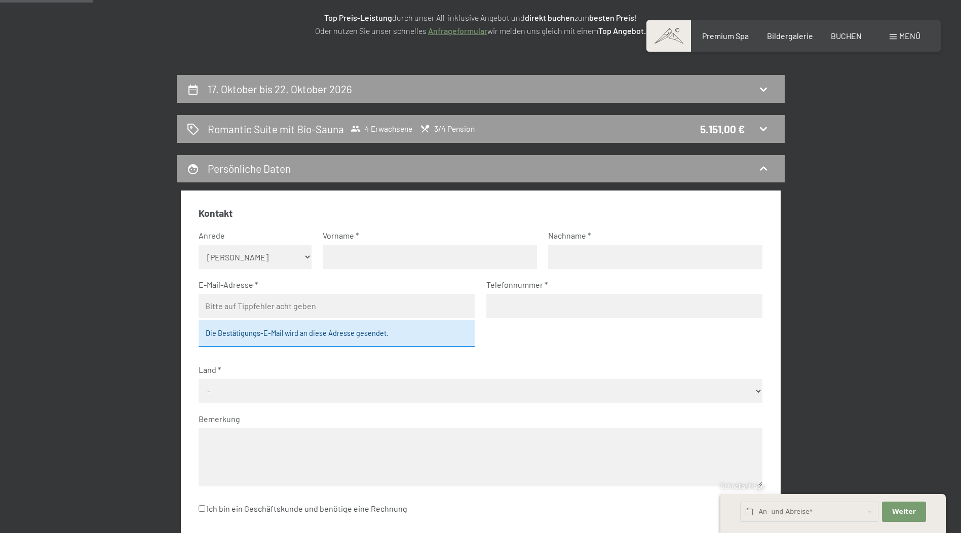
scroll to position [0, 0]
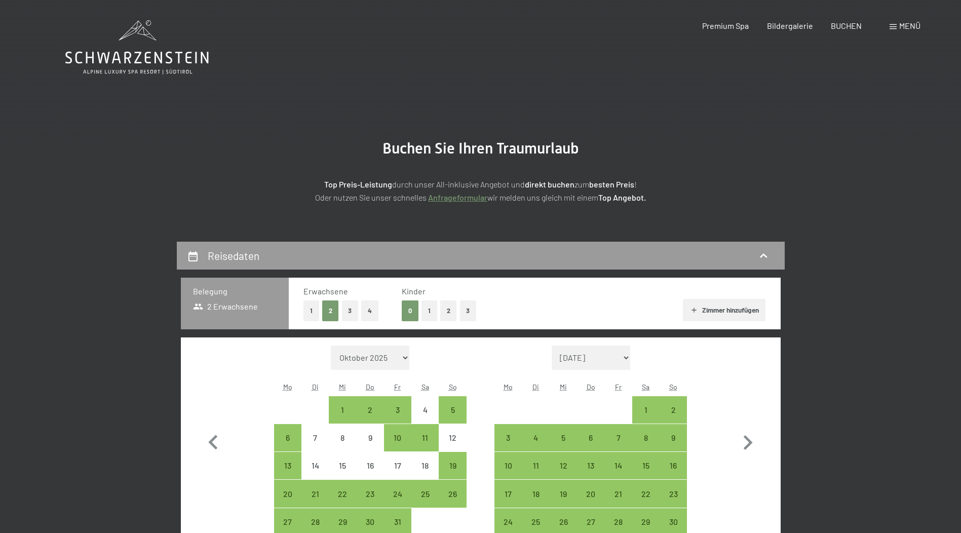
click at [365, 312] on button "4" at bounding box center [369, 310] width 17 height 21
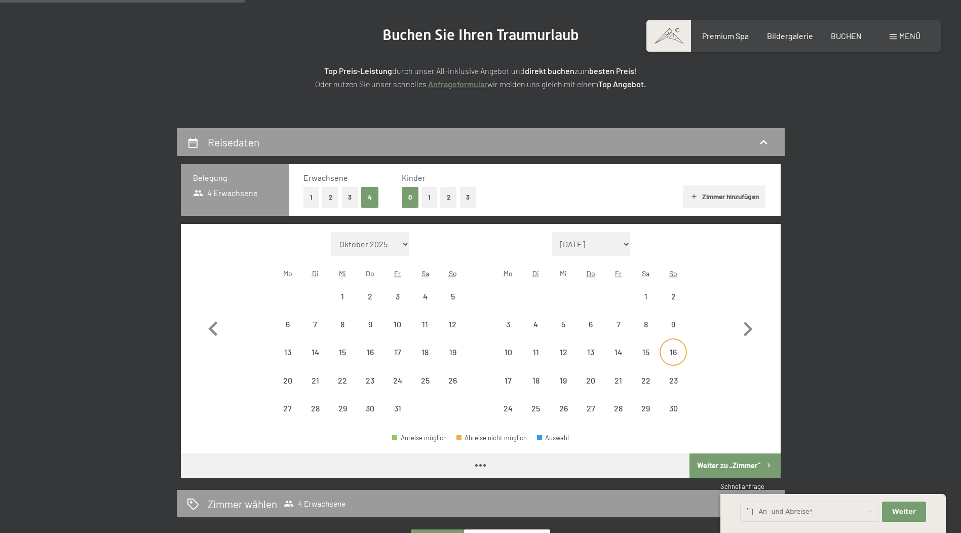
scroll to position [253, 0]
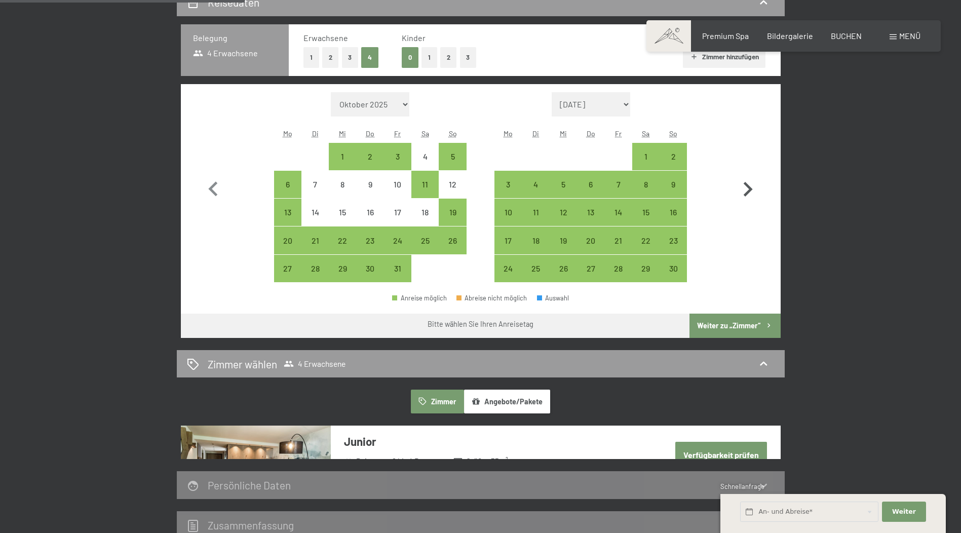
click at [750, 184] on icon "button" at bounding box center [747, 189] width 29 height 29
select select "[DATE]"
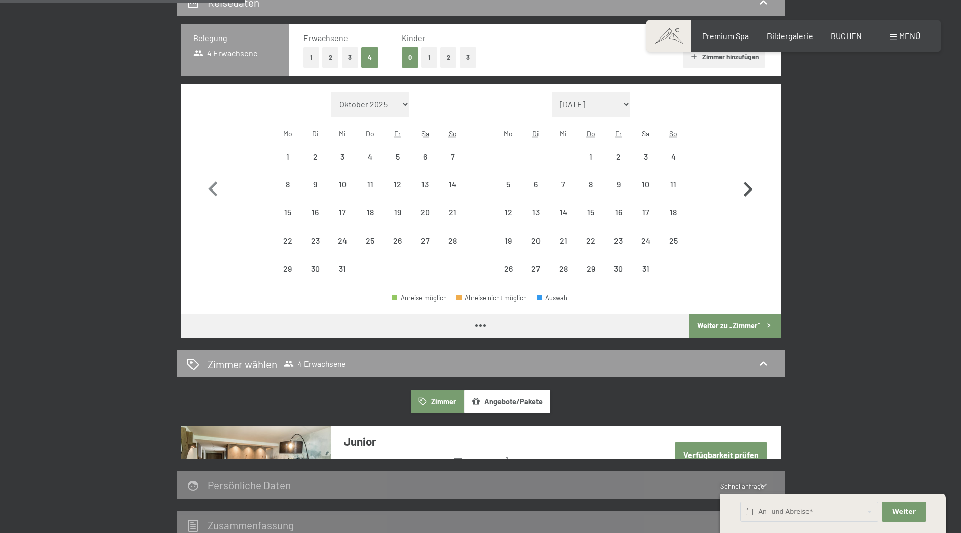
click at [750, 184] on icon "button" at bounding box center [747, 189] width 29 height 29
select select "[DATE]"
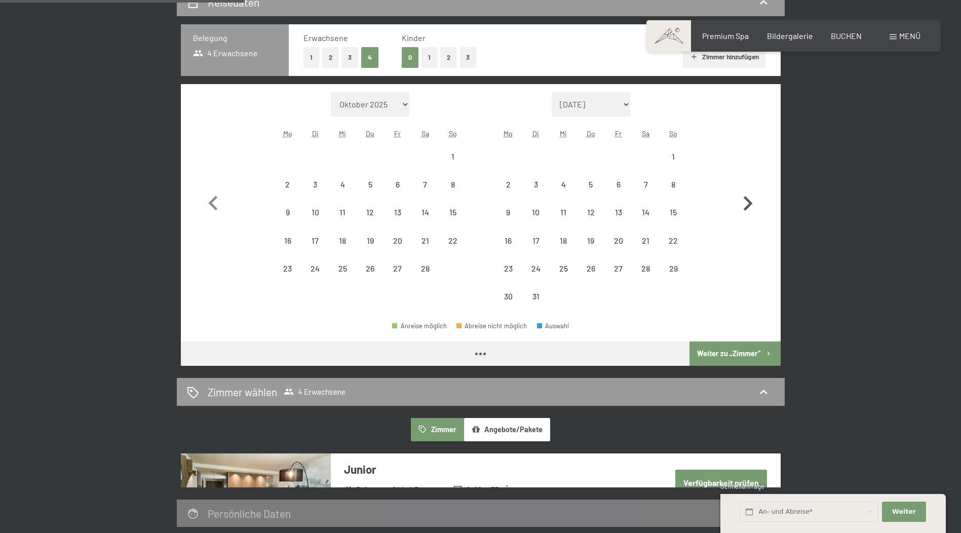
click at [750, 184] on button "button" at bounding box center [747, 201] width 29 height 218
select select "[DATE]"
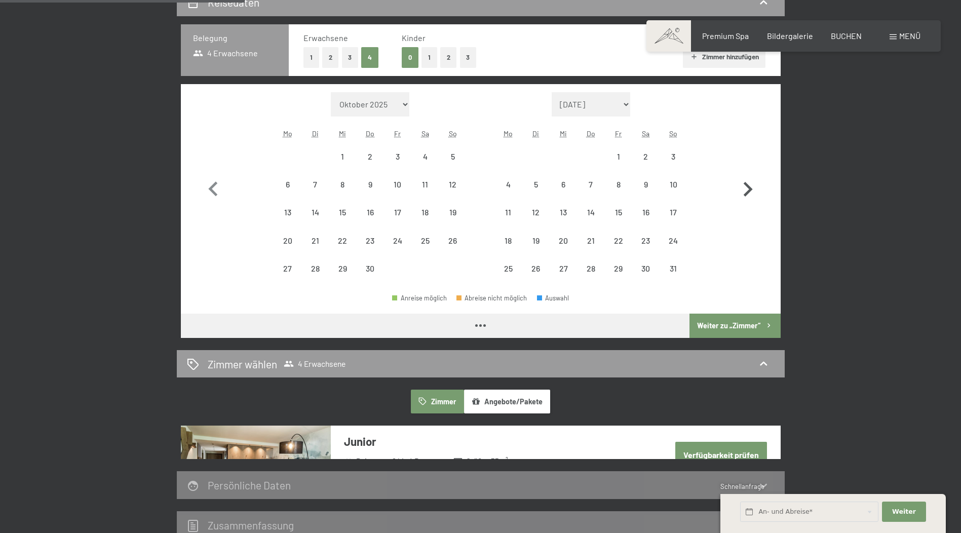
click at [750, 184] on icon "button" at bounding box center [747, 189] width 29 height 29
select select "[DATE]"
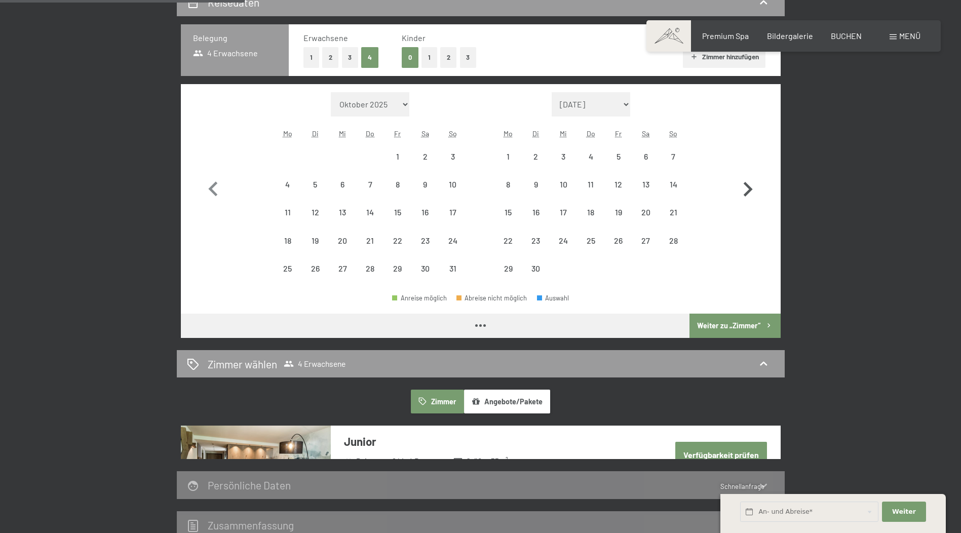
click at [750, 184] on icon "button" at bounding box center [747, 189] width 29 height 29
select select "[DATE]"
click at [750, 184] on icon "button" at bounding box center [747, 189] width 29 height 29
select select "[DATE]"
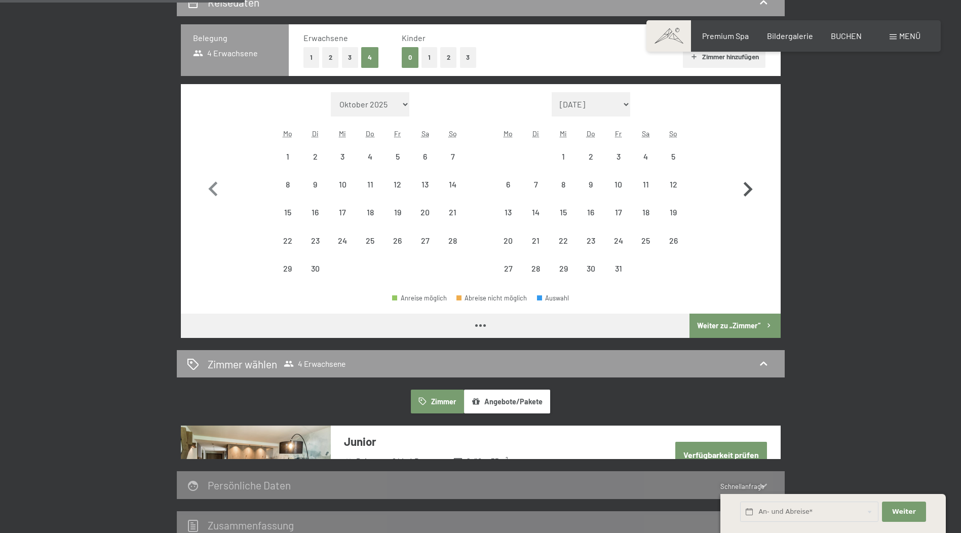
select select "[DATE]"
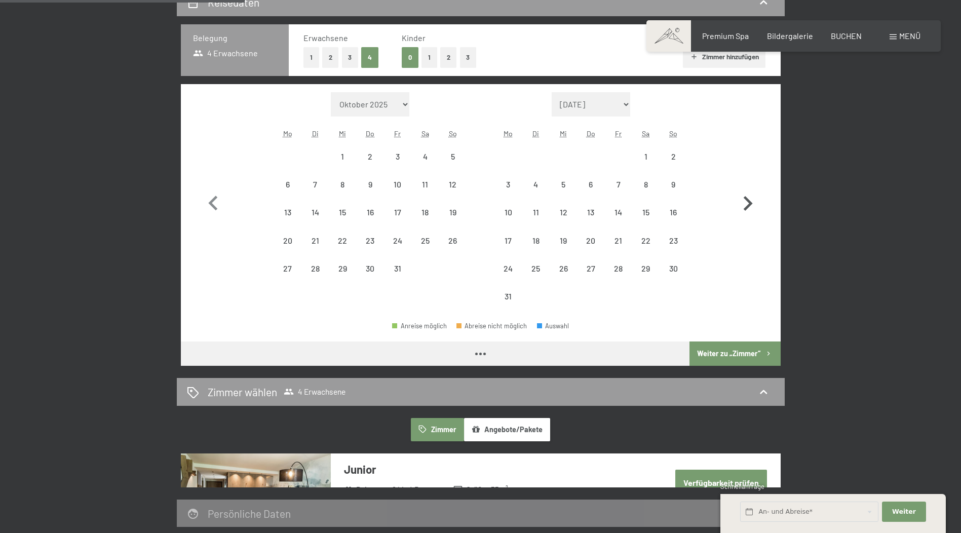
click at [750, 184] on button "button" at bounding box center [747, 201] width 29 height 218
select select "[DATE]"
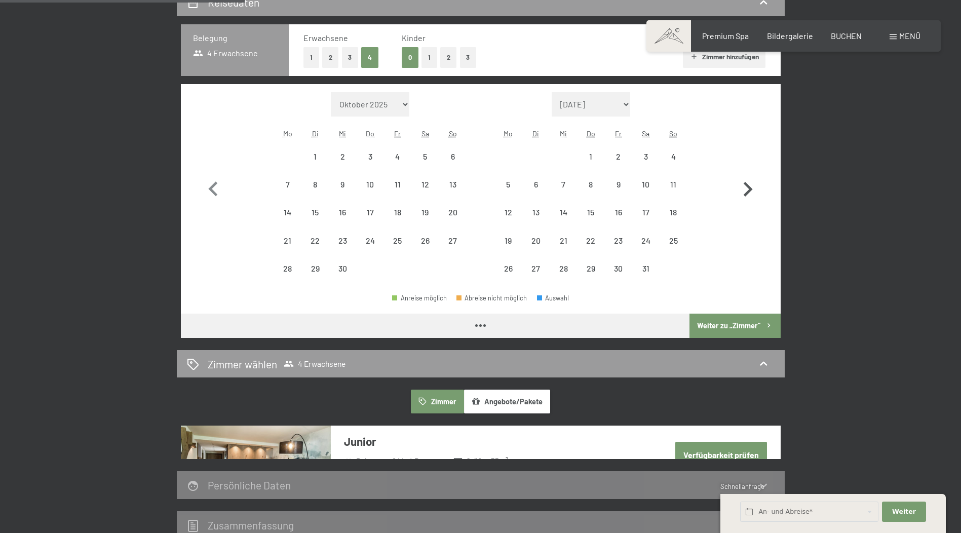
select select "[DATE]"
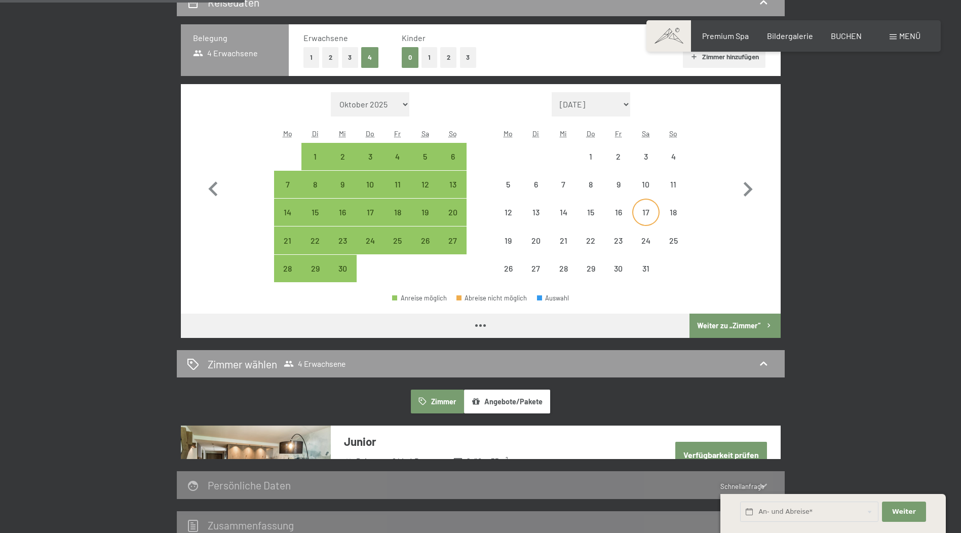
select select "[DATE]"
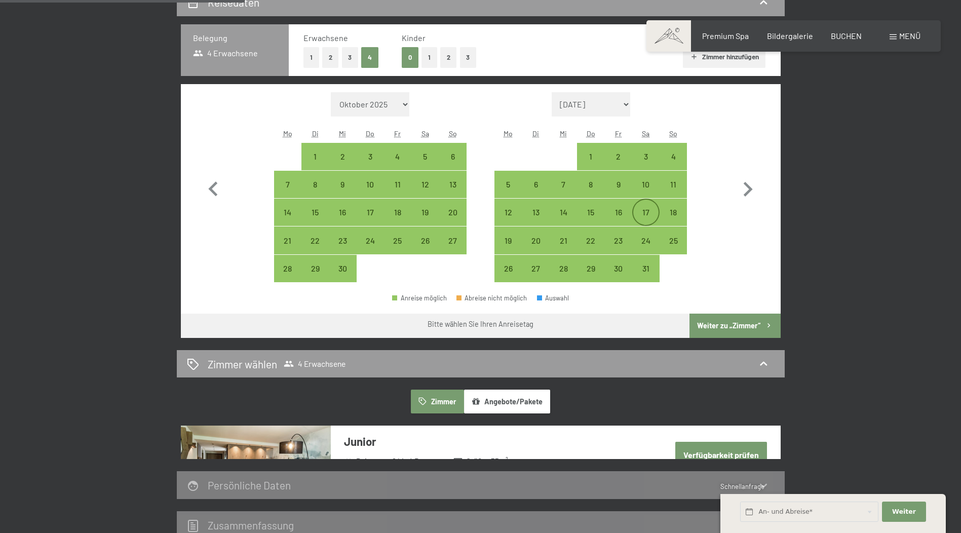
click at [643, 211] on div "17" at bounding box center [645, 220] width 25 height 25
select select "[DATE]"
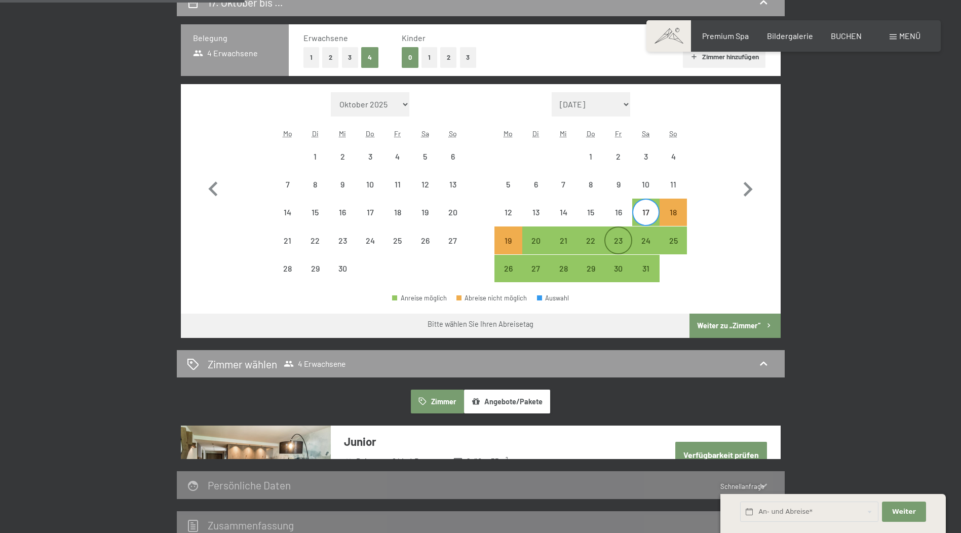
click at [616, 236] on div "23" at bounding box center [617, 248] width 25 height 25
select select "[DATE]"
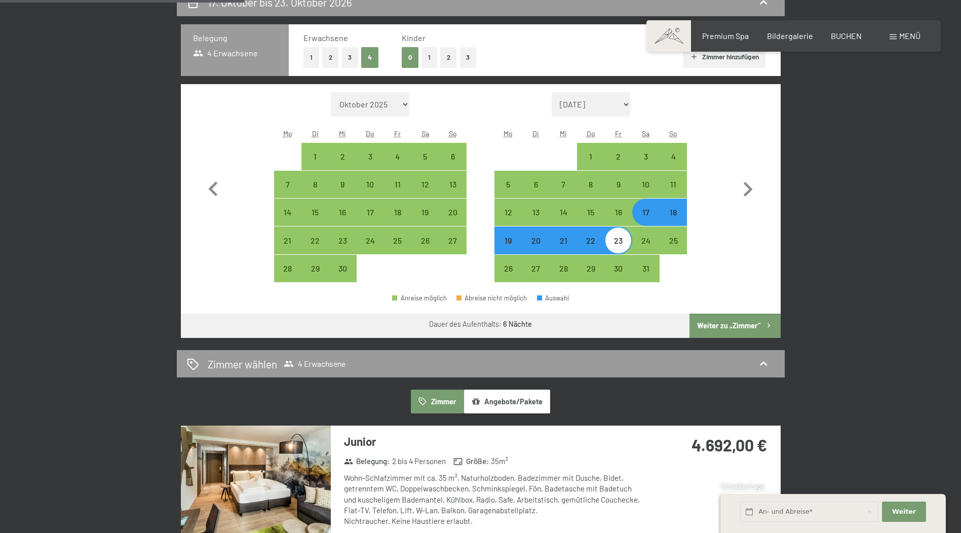
click at [739, 322] on button "Weiter zu „Zimmer“" at bounding box center [734, 325] width 91 height 24
select select "[DATE]"
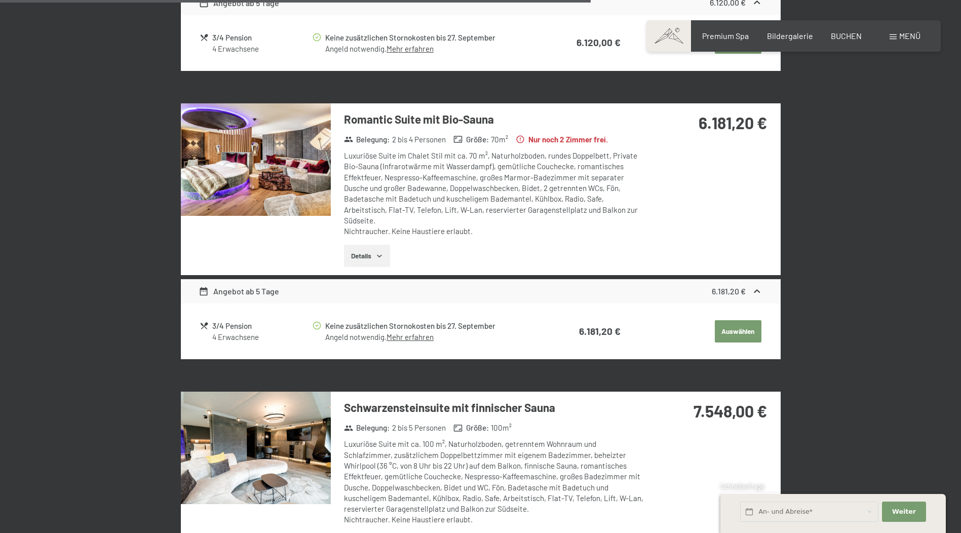
scroll to position [1558, 0]
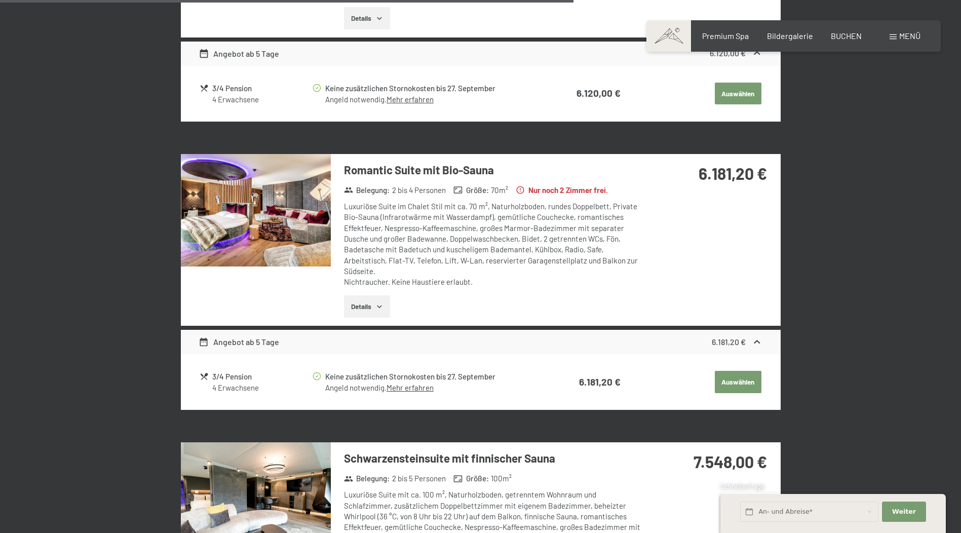
click at [365, 296] on button "Details" at bounding box center [367, 306] width 46 height 22
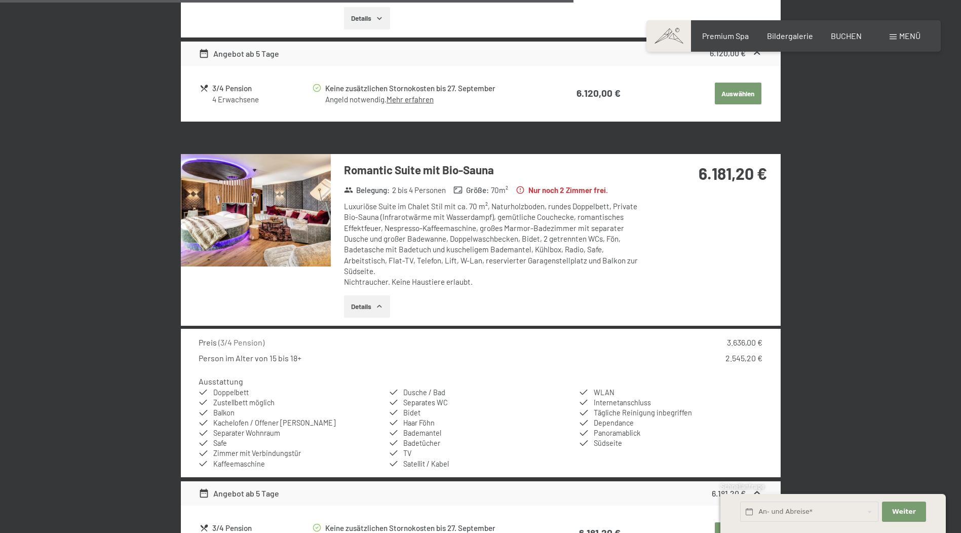
click at [261, 194] on img at bounding box center [256, 210] width 150 height 112
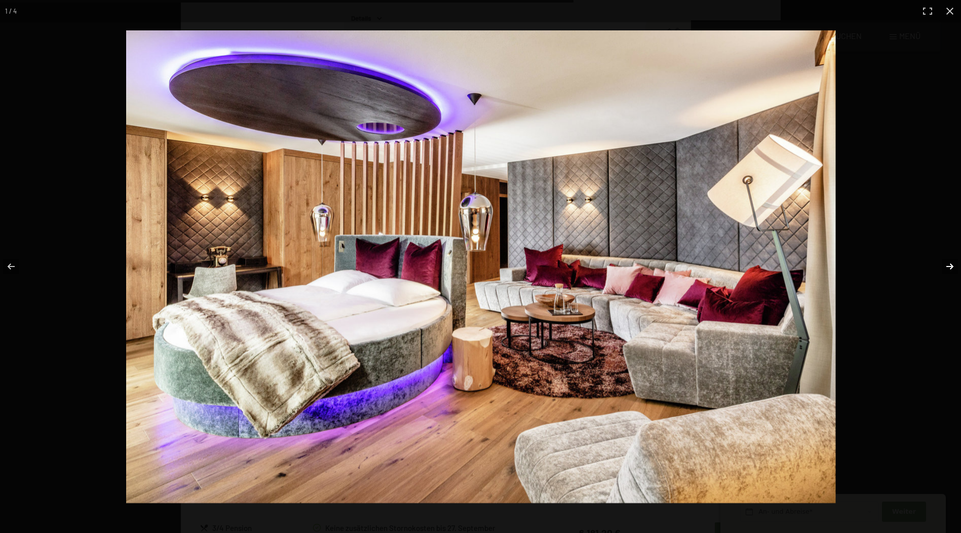
click at [951, 263] on button "button" at bounding box center [942, 266] width 35 height 51
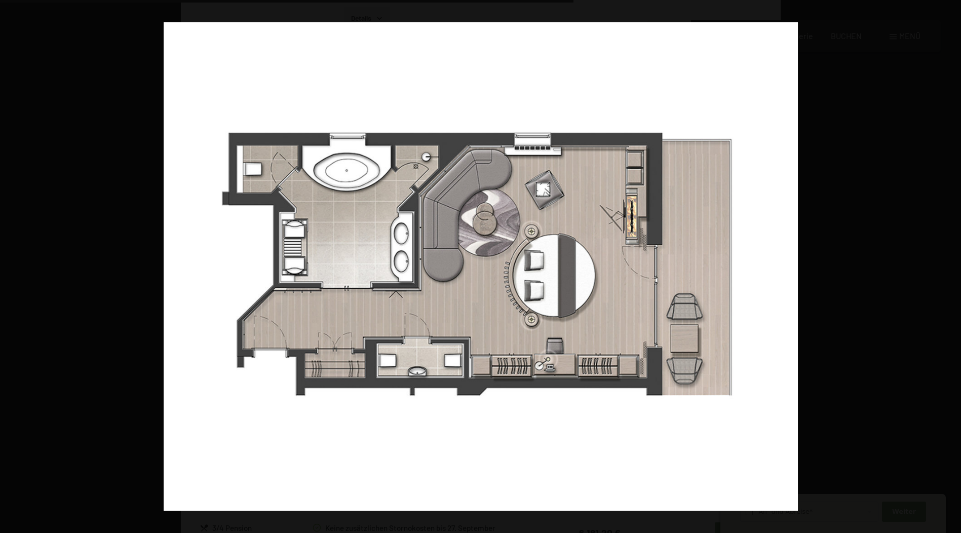
click at [950, 263] on button "button" at bounding box center [942, 266] width 35 height 51
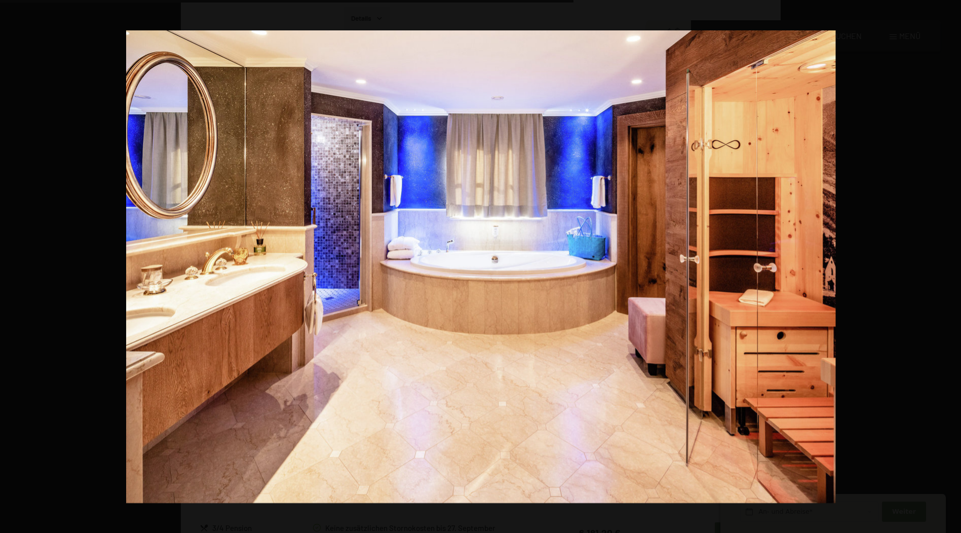
click at [950, 263] on button "button" at bounding box center [942, 266] width 35 height 51
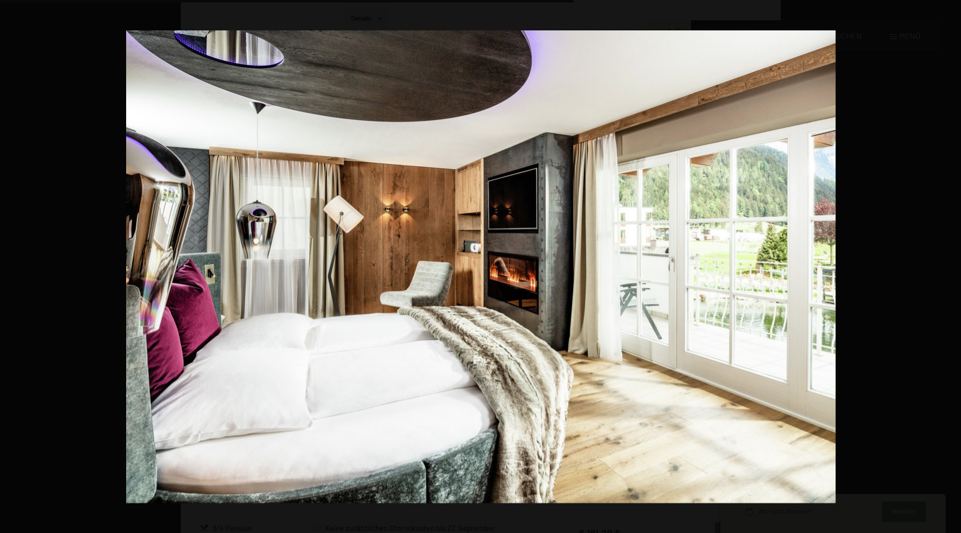
click at [950, 263] on button "button" at bounding box center [942, 266] width 35 height 51
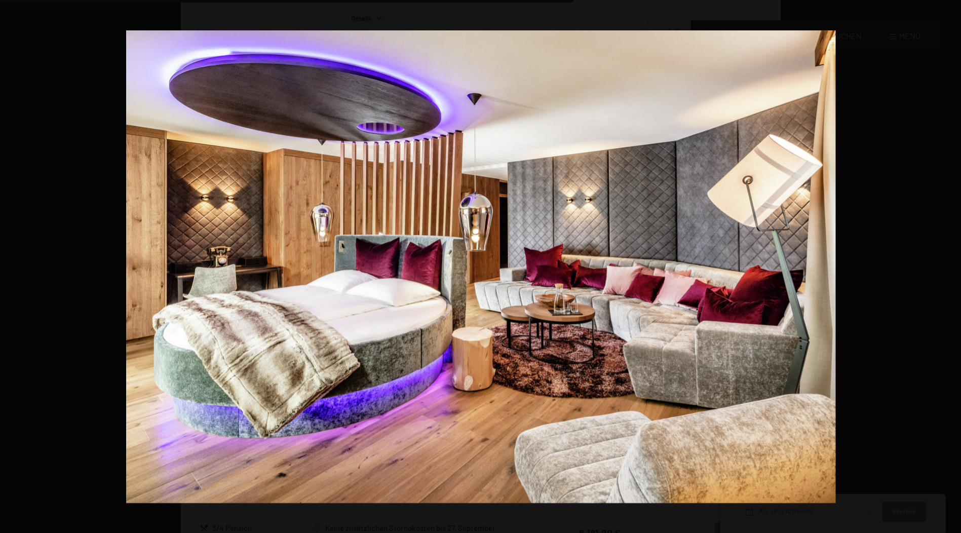
click at [950, 263] on button "button" at bounding box center [942, 266] width 35 height 51
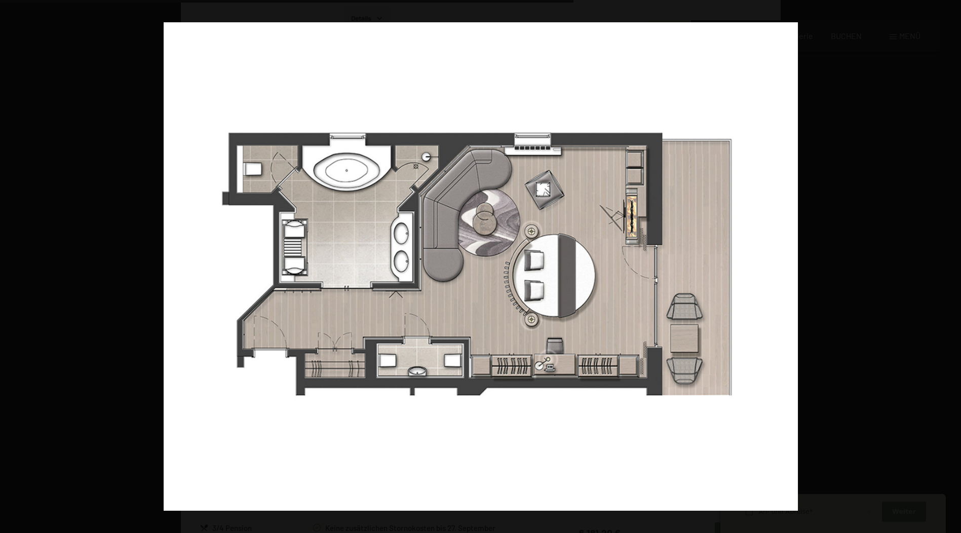
click at [950, 263] on button "button" at bounding box center [942, 266] width 35 height 51
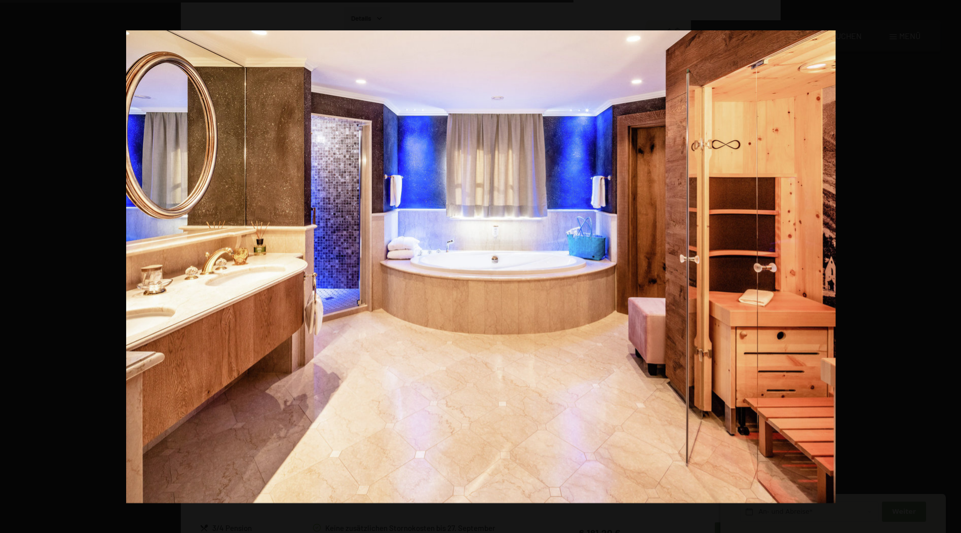
click at [950, 263] on button "button" at bounding box center [942, 266] width 35 height 51
